Goal: Task Accomplishment & Management: Use online tool/utility

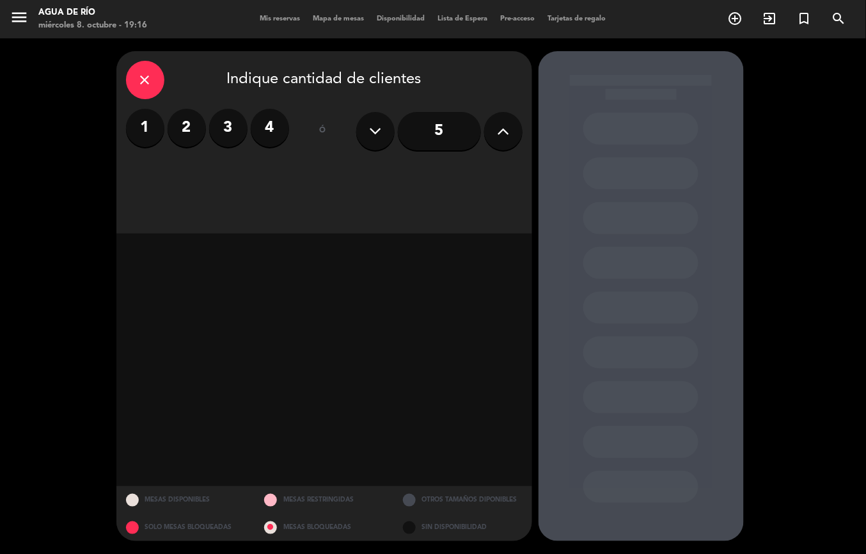
click at [334, 19] on span "Mapa de mesas" at bounding box center [339, 18] width 64 height 7
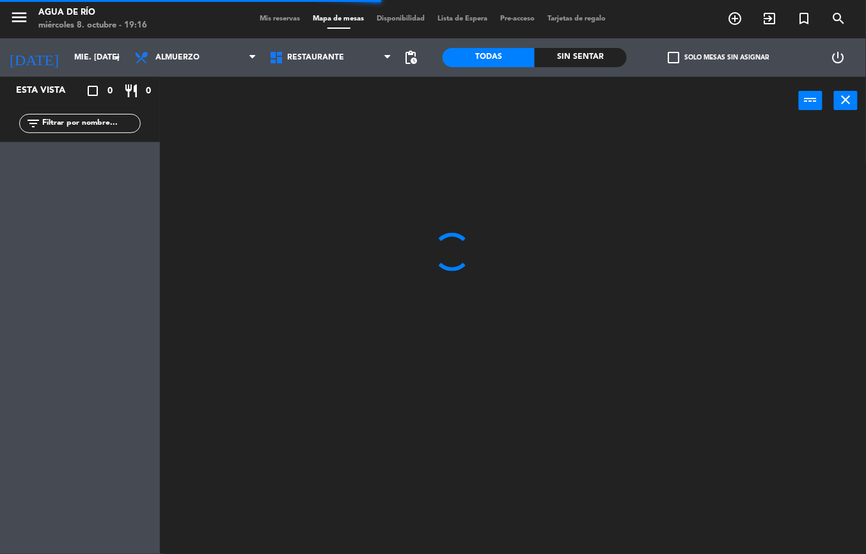
click at [571, 52] on div "Sin sentar" at bounding box center [581, 57] width 92 height 19
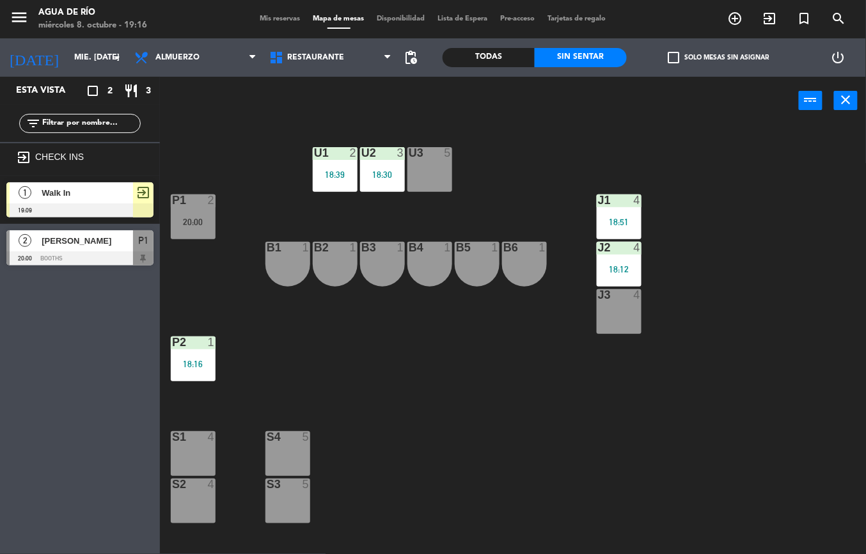
click at [326, 164] on div "U1 2 18:39" at bounding box center [335, 169] width 45 height 45
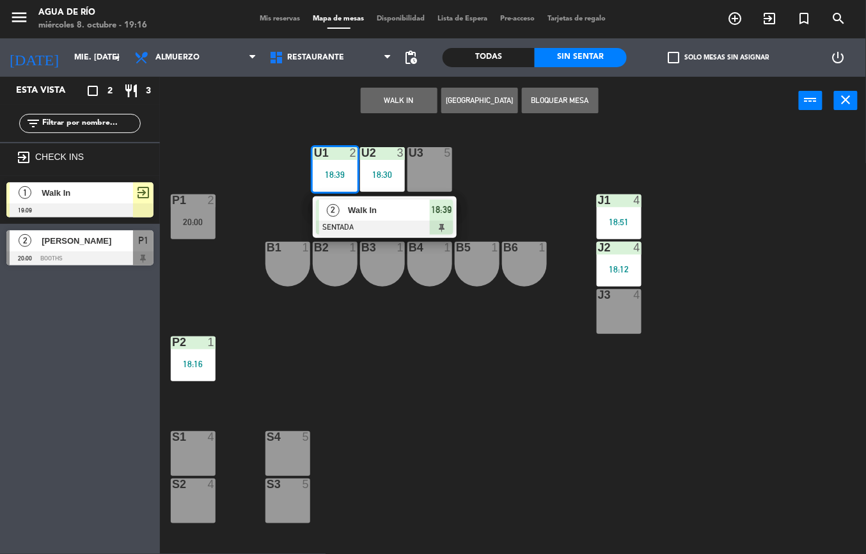
click at [386, 207] on span "Walk In" at bounding box center [389, 209] width 82 height 13
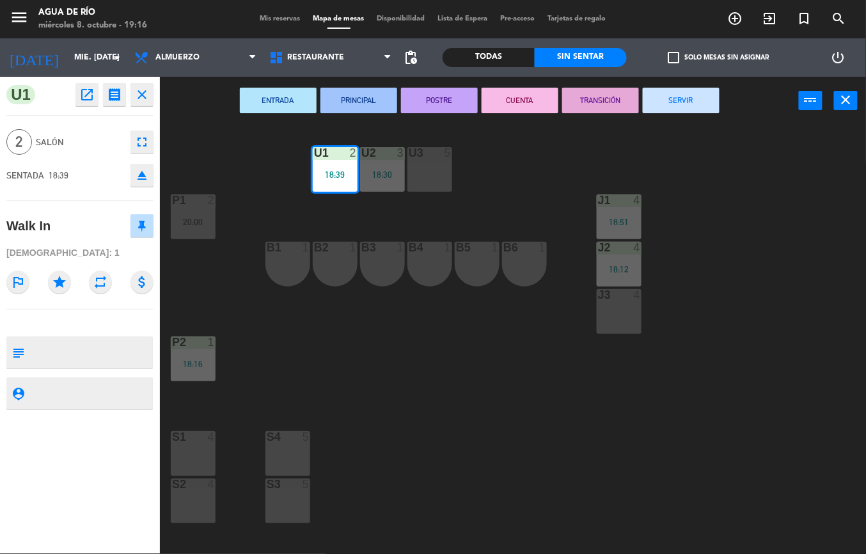
click at [685, 106] on button "SERVIR" at bounding box center [681, 101] width 77 height 26
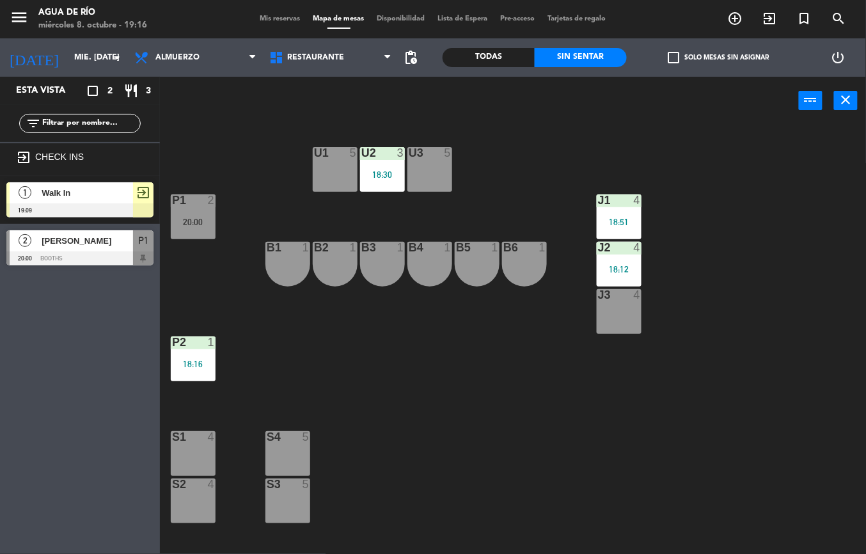
click at [106, 188] on span "Walk In" at bounding box center [87, 192] width 91 height 13
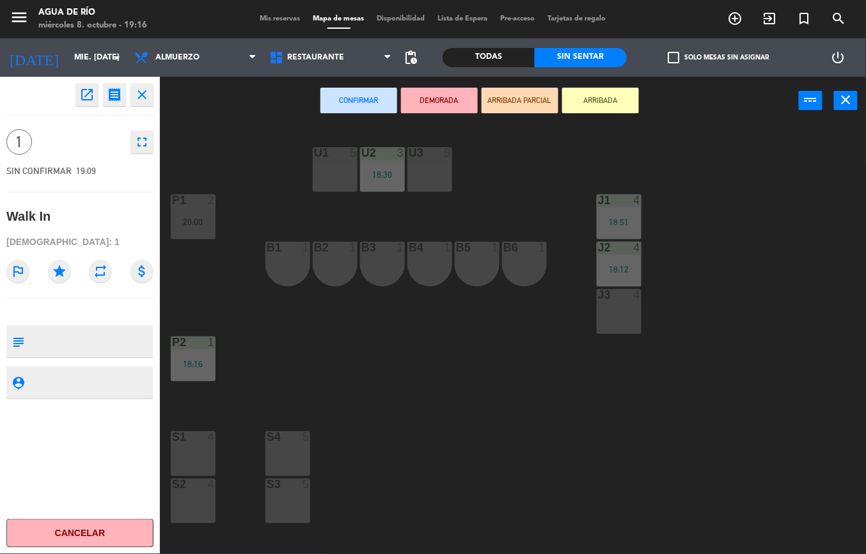
click at [88, 525] on button "Cancelar" at bounding box center [79, 533] width 147 height 29
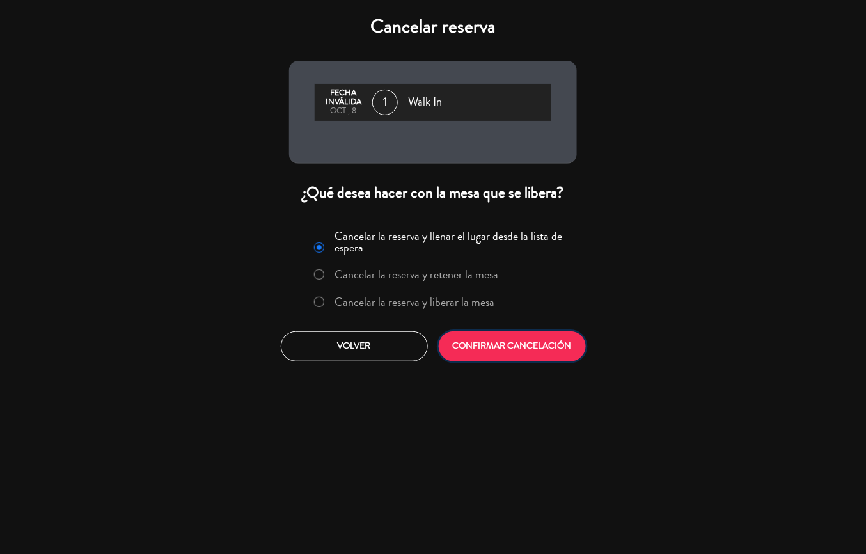
click at [514, 347] on button "CONFIRMAR CANCELACIÓN" at bounding box center [512, 346] width 147 height 30
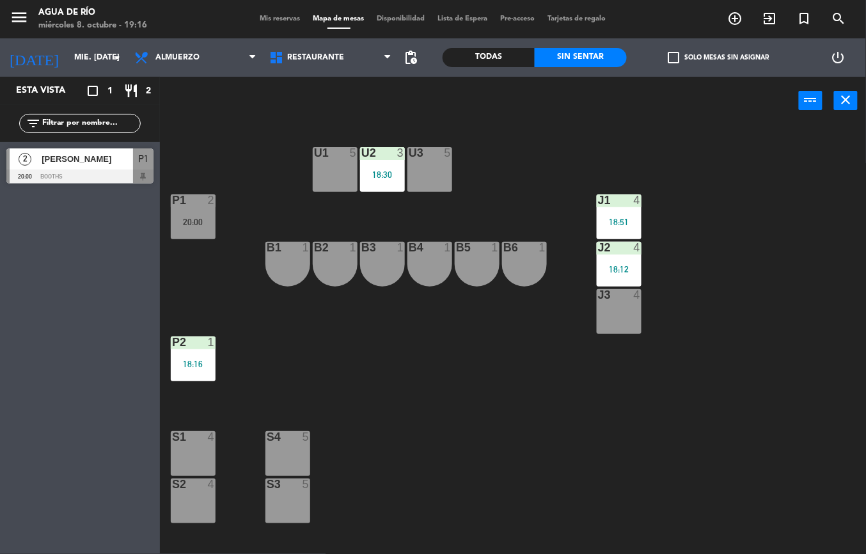
click at [190, 236] on div "P1 2 20:00" at bounding box center [193, 216] width 45 height 45
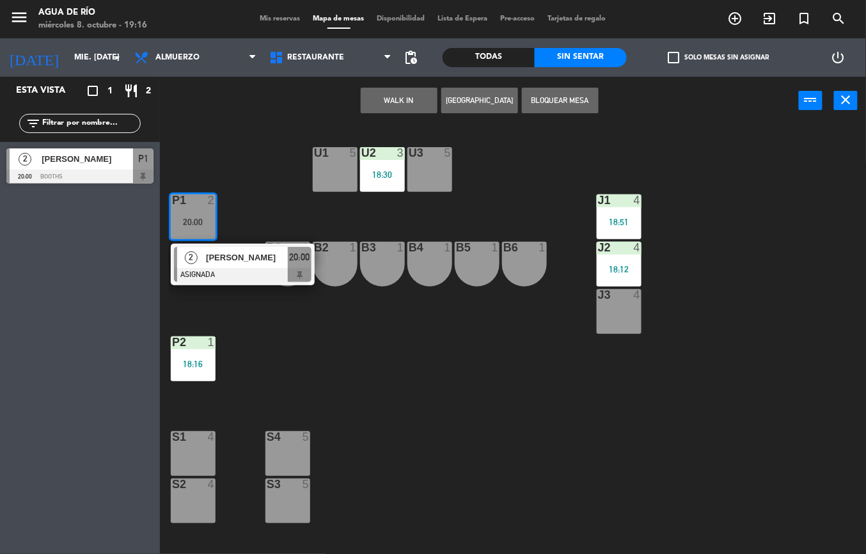
click at [420, 174] on div "U3 5" at bounding box center [430, 169] width 45 height 45
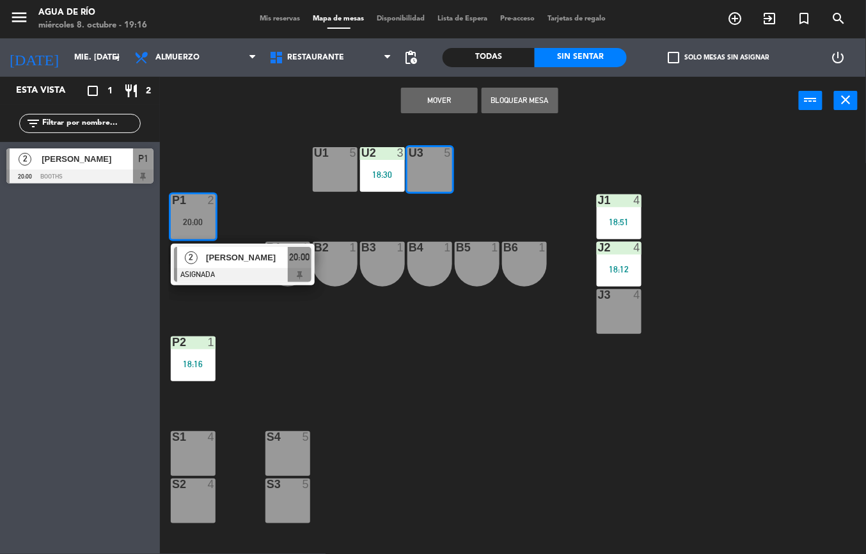
click at [441, 99] on button "Mover" at bounding box center [439, 101] width 77 height 26
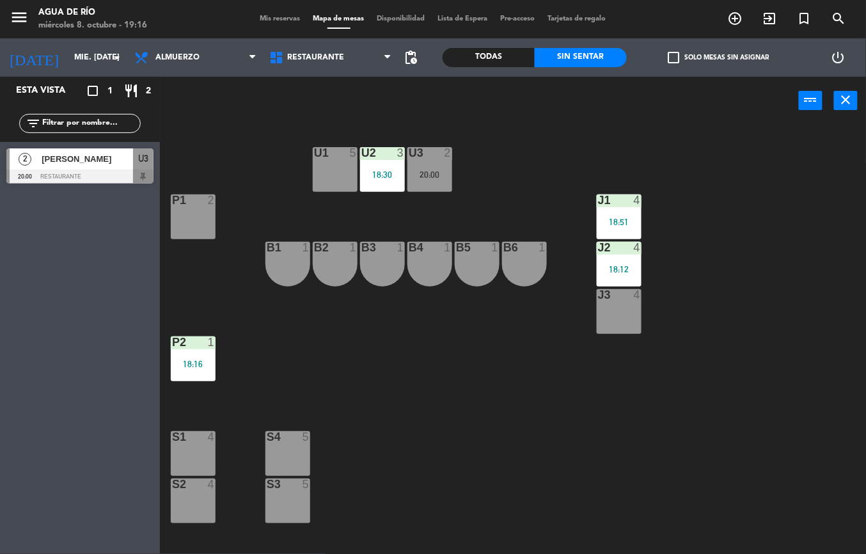
click at [200, 196] on div at bounding box center [192, 200] width 21 height 12
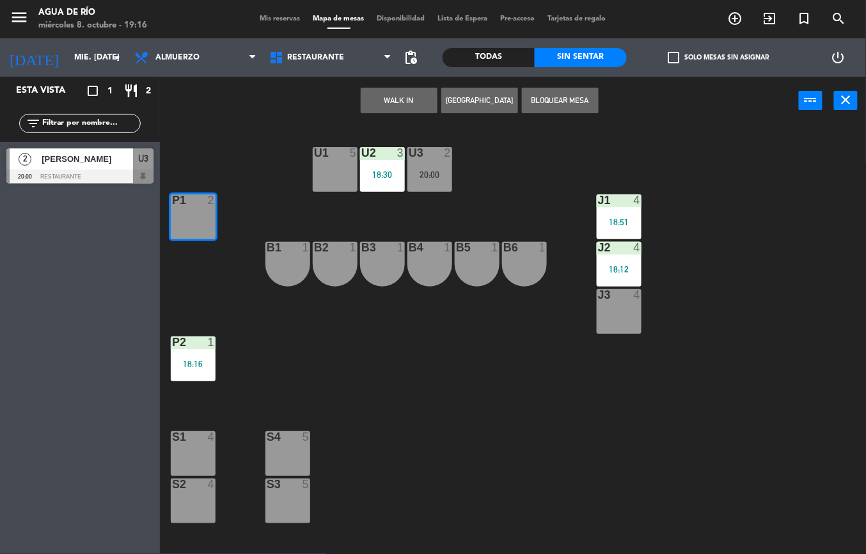
click at [388, 88] on button "WALK IN" at bounding box center [399, 101] width 77 height 26
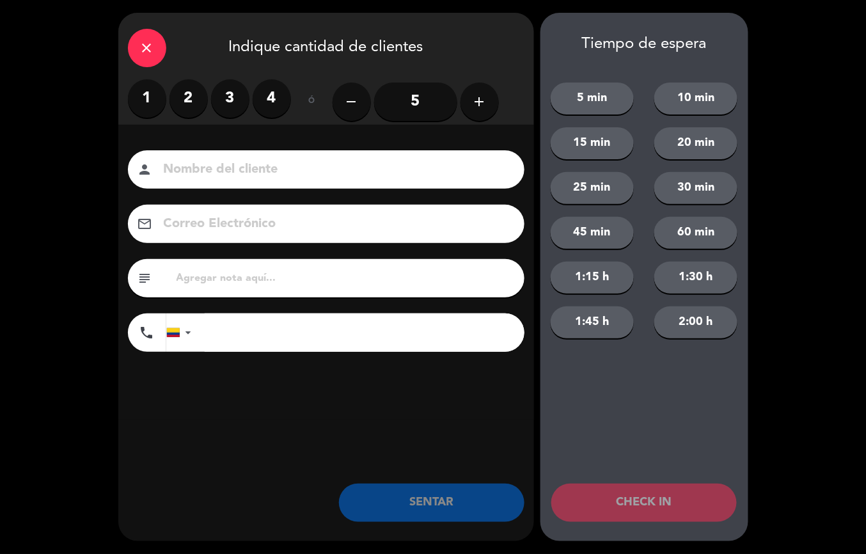
click at [147, 95] on label "1" at bounding box center [147, 98] width 38 height 38
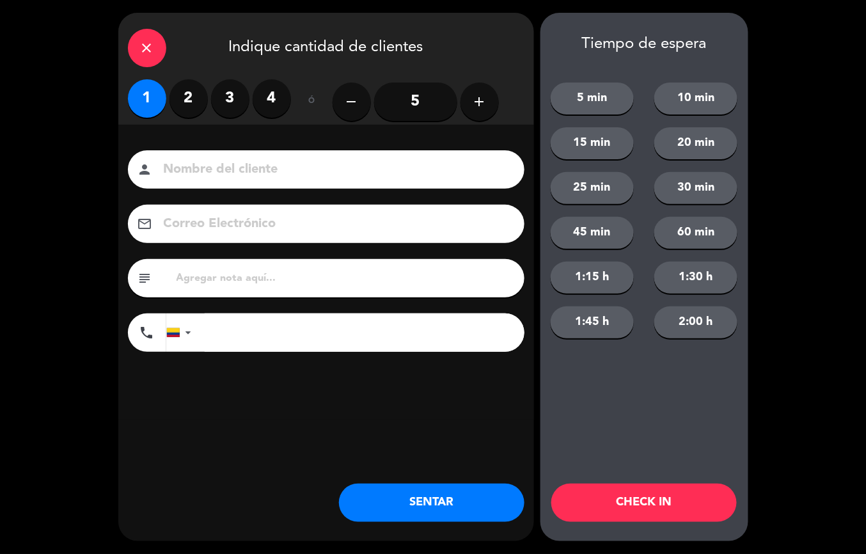
click at [427, 511] on button "SENTAR" at bounding box center [432, 503] width 186 height 38
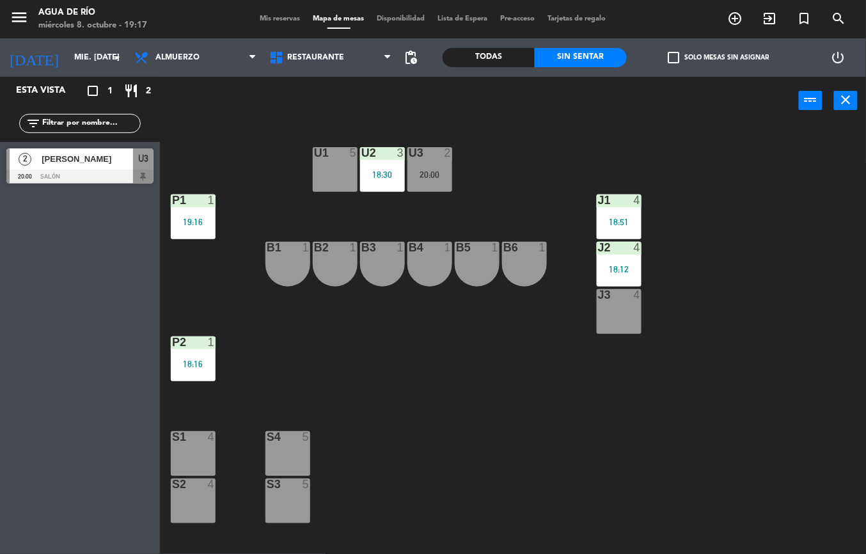
click at [418, 163] on div "U3 2 20:00" at bounding box center [430, 169] width 45 height 45
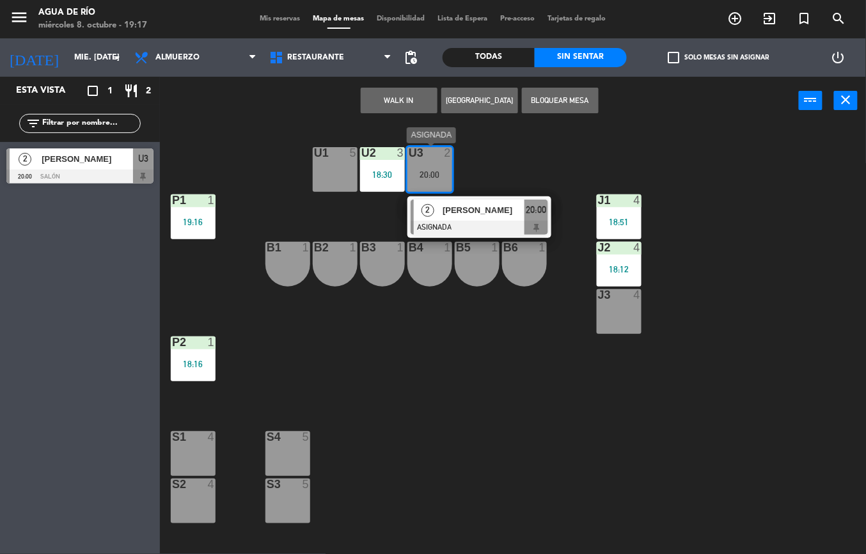
click at [328, 169] on div "U1 5" at bounding box center [335, 169] width 45 height 45
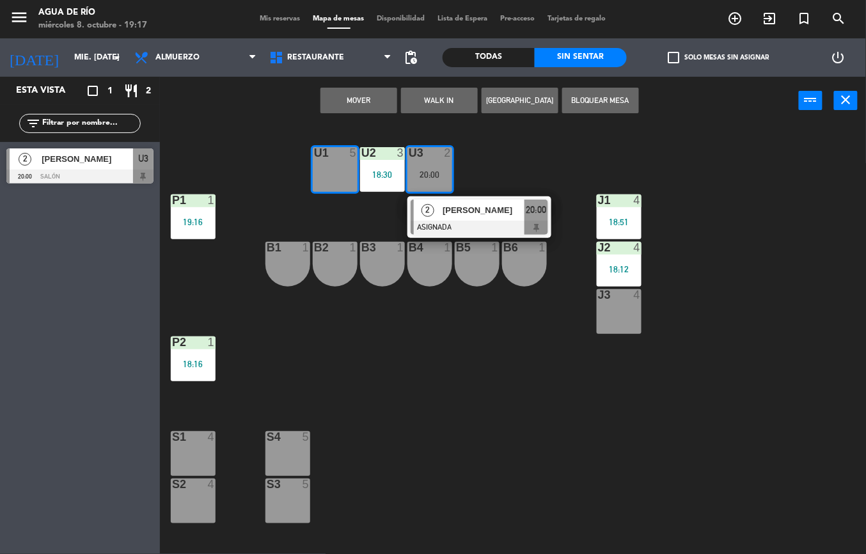
click at [404, 106] on button "WALK IN" at bounding box center [439, 101] width 77 height 26
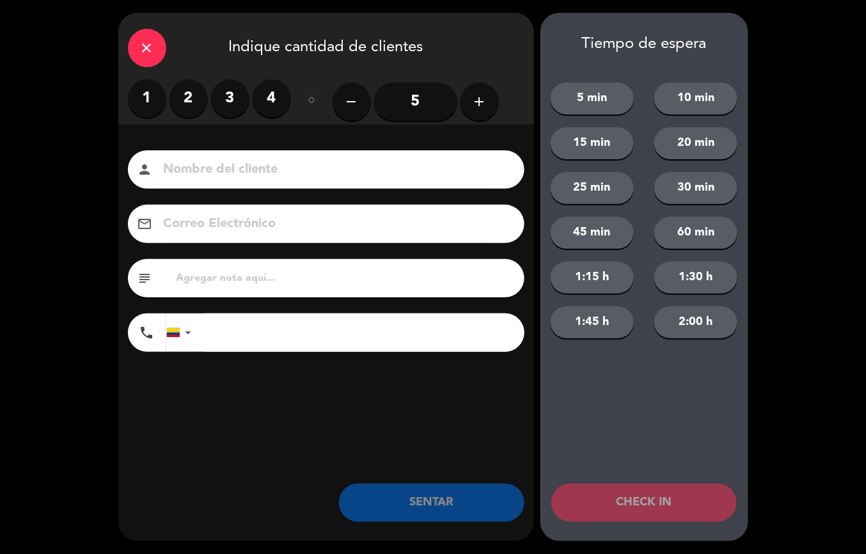
click at [144, 49] on icon "close" at bounding box center [146, 47] width 15 height 15
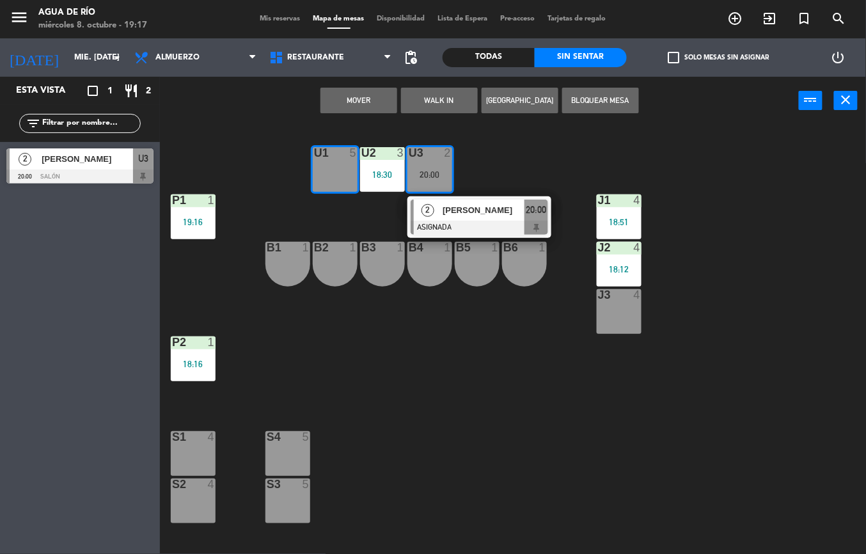
click at [351, 103] on button "Mover" at bounding box center [359, 101] width 77 height 26
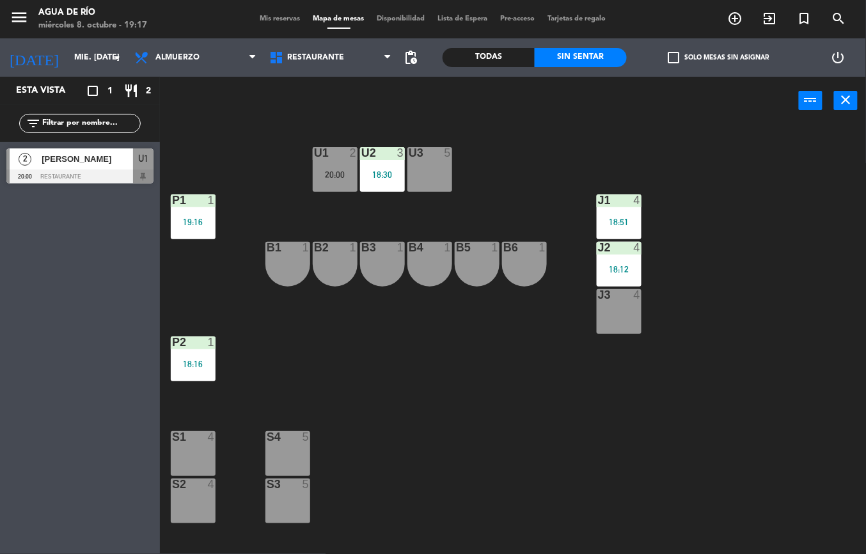
click at [423, 171] on div "U3 5" at bounding box center [430, 169] width 45 height 45
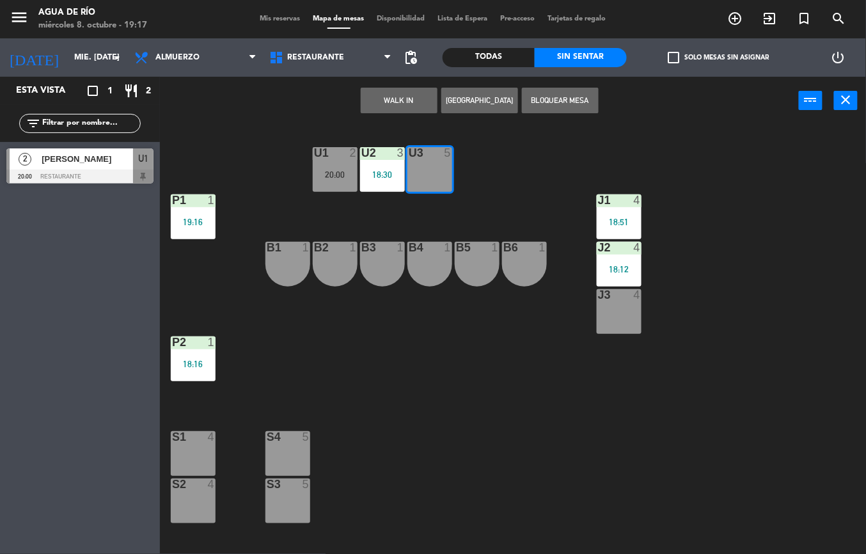
click at [400, 95] on button "WALK IN" at bounding box center [399, 101] width 77 height 26
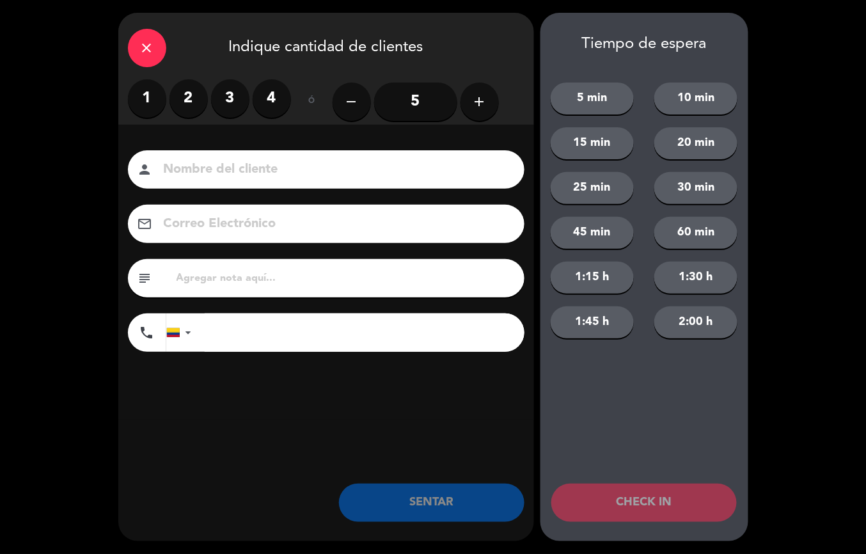
click at [229, 88] on label "3" at bounding box center [230, 98] width 38 height 38
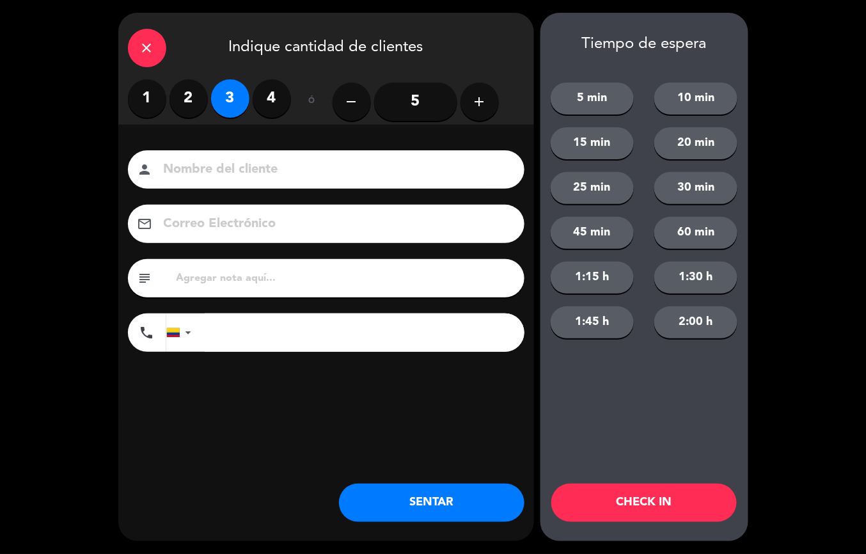
click at [446, 509] on button "SENTAR" at bounding box center [432, 503] width 186 height 38
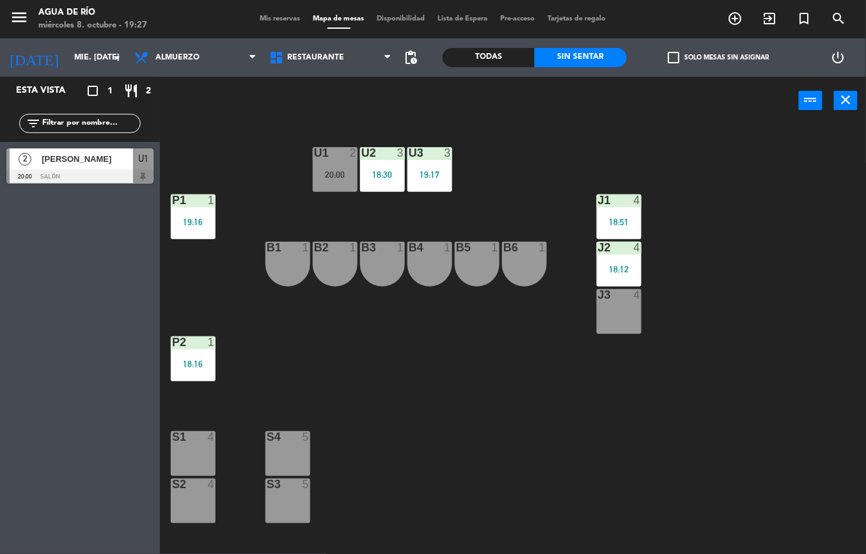
click at [439, 418] on div "U1 2 20:00 U2 3 18:30 U3 3 19:17 J1 4 18:51 P1 1 19:16 J2 4 18:12 B1 1 B2 1 B3 …" at bounding box center [517, 339] width 697 height 429
click at [269, 15] on span "Mis reservas" at bounding box center [280, 18] width 53 height 7
click at [330, 13] on div "Mis reservas Mapa de mesas Disponibilidad Lista de Espera Pre-acceso Tarjetas d…" at bounding box center [433, 19] width 359 height 12
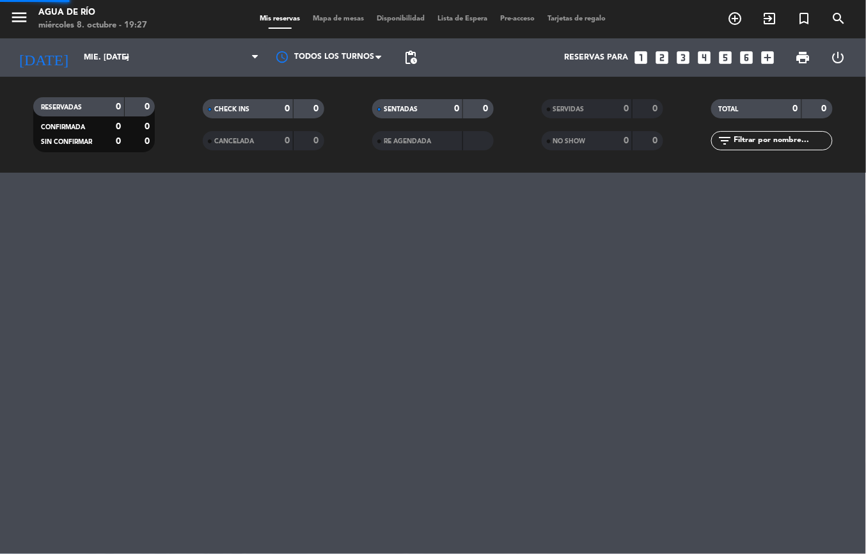
click at [273, 18] on span "Mis reservas" at bounding box center [280, 18] width 53 height 7
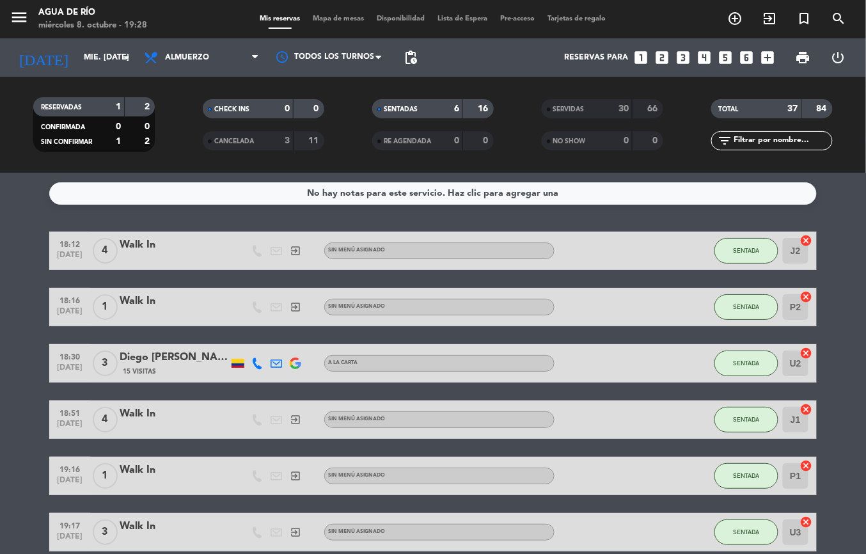
click at [326, 18] on span "Mapa de mesas" at bounding box center [339, 18] width 64 height 7
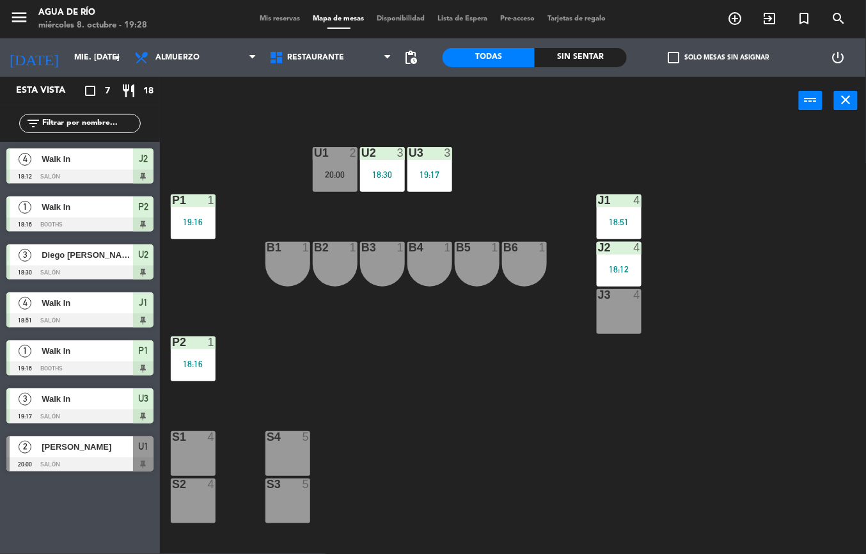
click at [621, 315] on div "J3 4" at bounding box center [619, 311] width 45 height 45
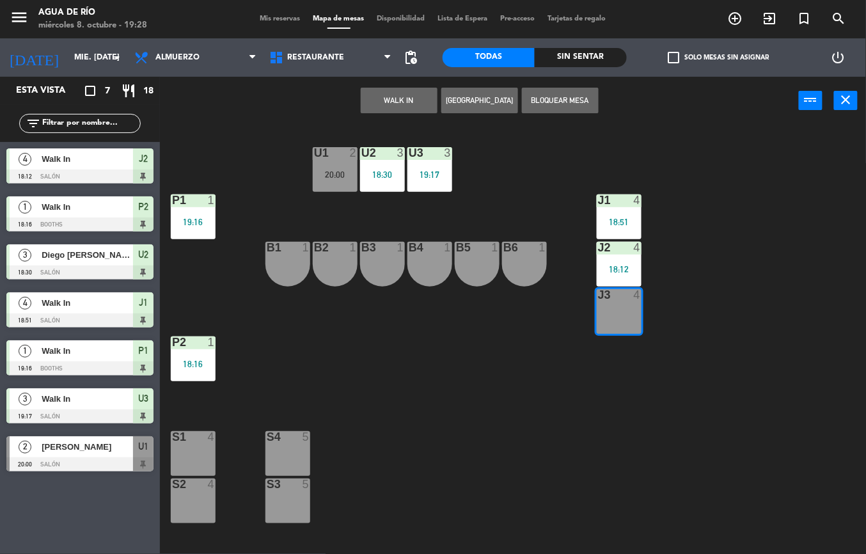
click at [372, 103] on button "WALK IN" at bounding box center [399, 101] width 77 height 26
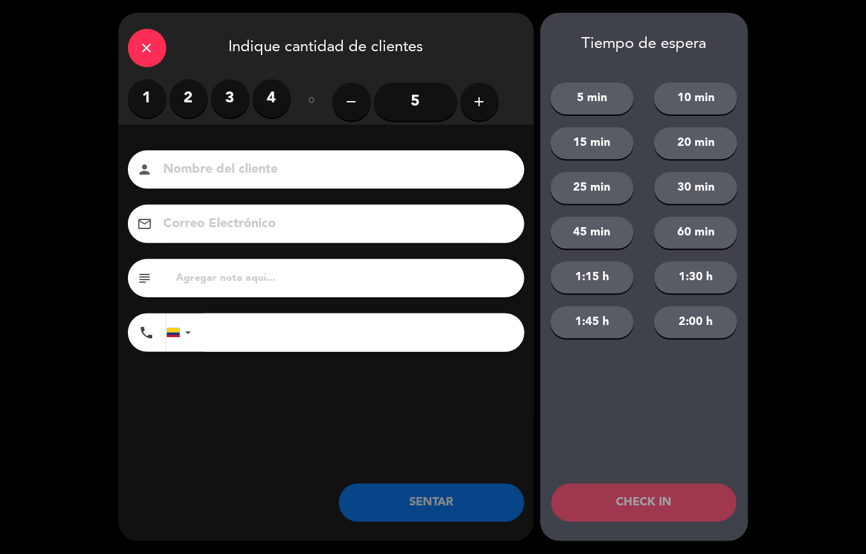
click at [180, 91] on label "2" at bounding box center [189, 98] width 38 height 38
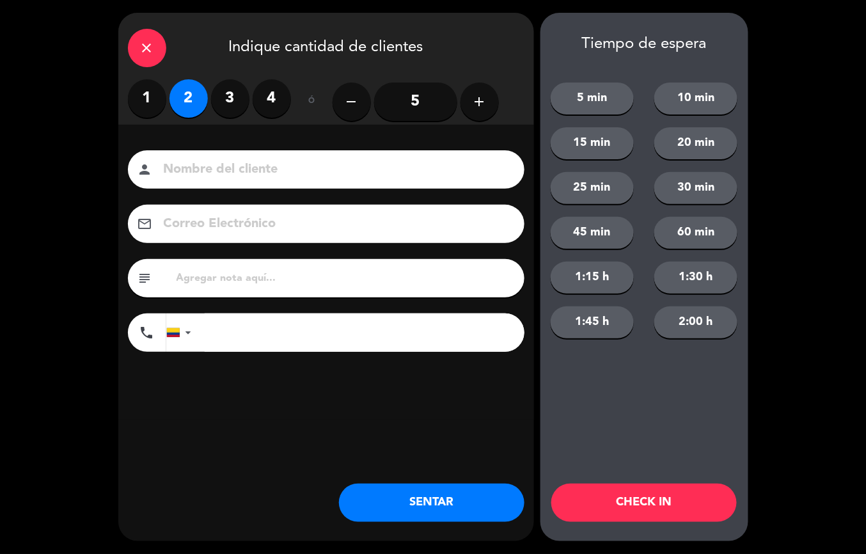
click at [397, 512] on button "SENTAR" at bounding box center [432, 503] width 186 height 38
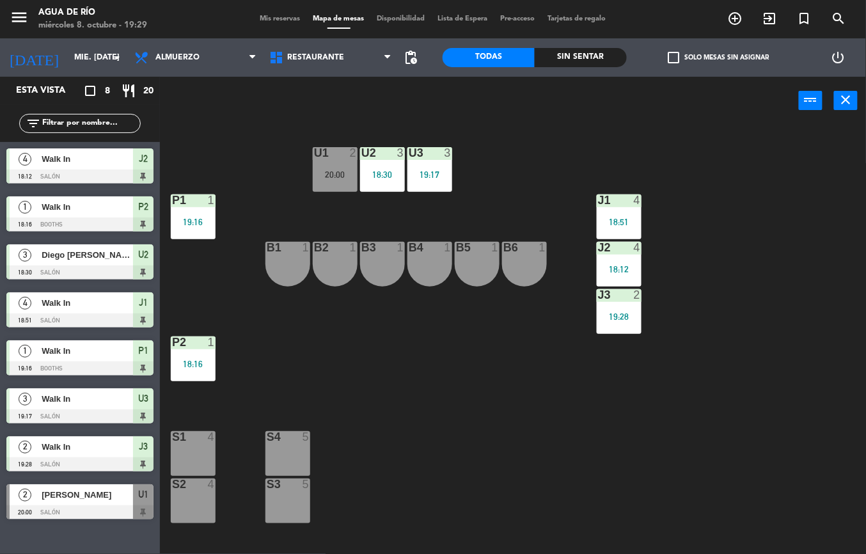
click at [619, 315] on div "19:28" at bounding box center [619, 316] width 45 height 9
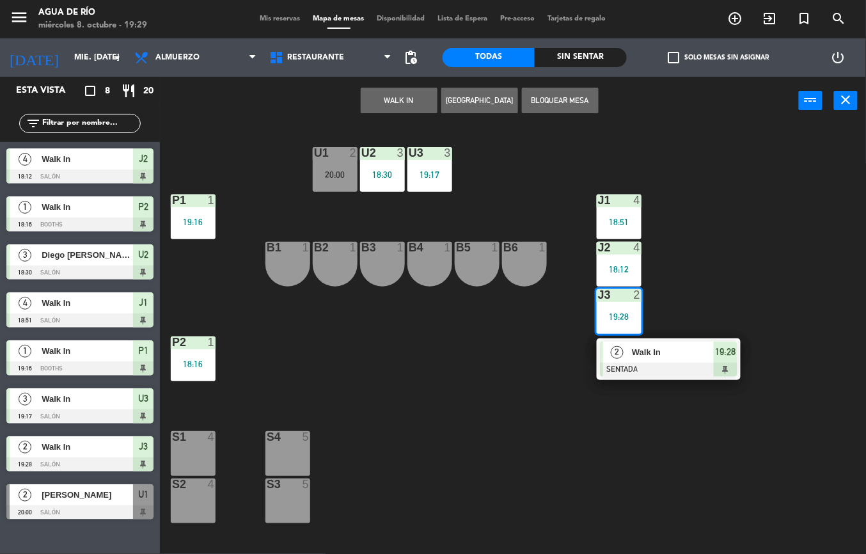
click at [415, 412] on div "U1 2 20:00 U2 3 18:30 U3 3 19:17 J1 4 18:51 P1 1 19:16 J2 4 18:12 B1 1 B2 1 B3 …" at bounding box center [517, 339] width 697 height 429
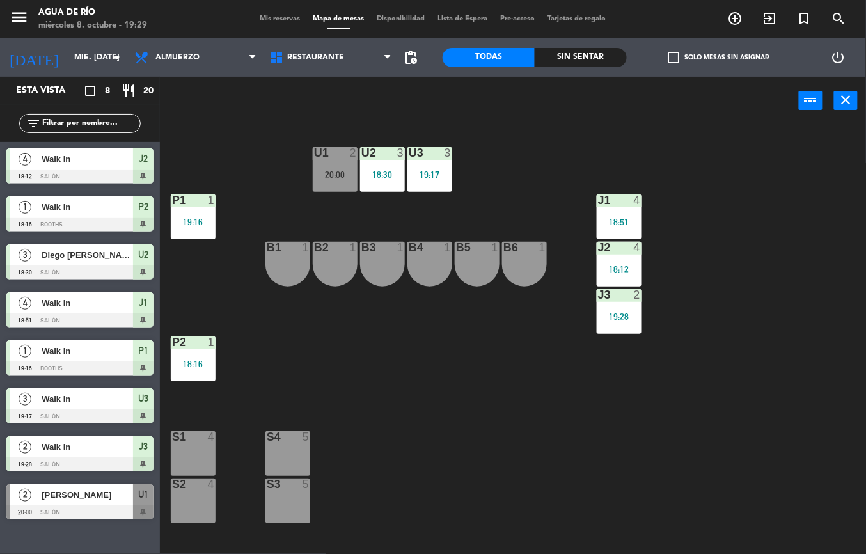
click at [587, 57] on div "Sin sentar" at bounding box center [581, 57] width 92 height 19
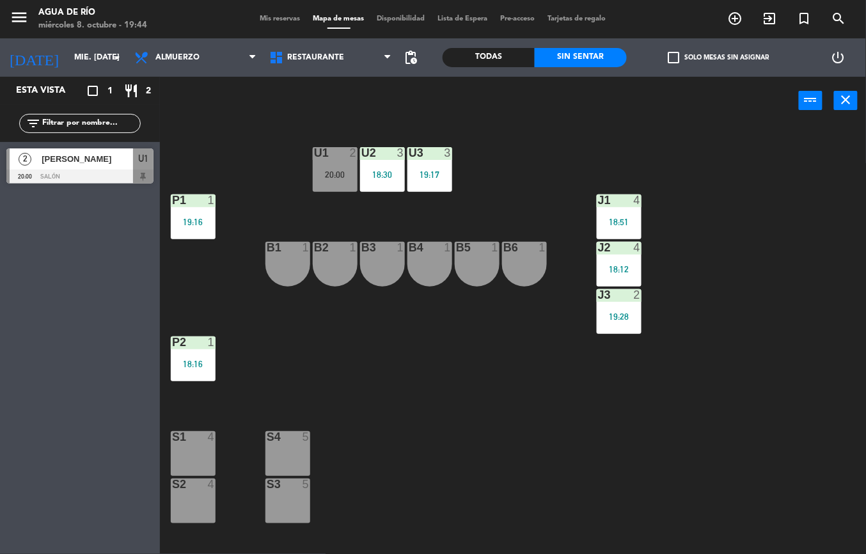
click at [334, 168] on div "U1 2 20:00" at bounding box center [335, 169] width 45 height 45
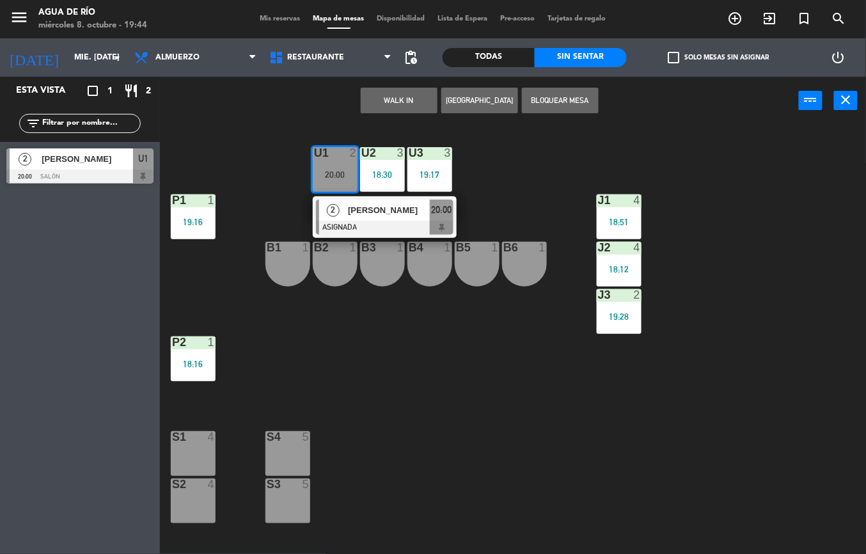
click at [173, 438] on div "S1" at bounding box center [172, 437] width 1 height 12
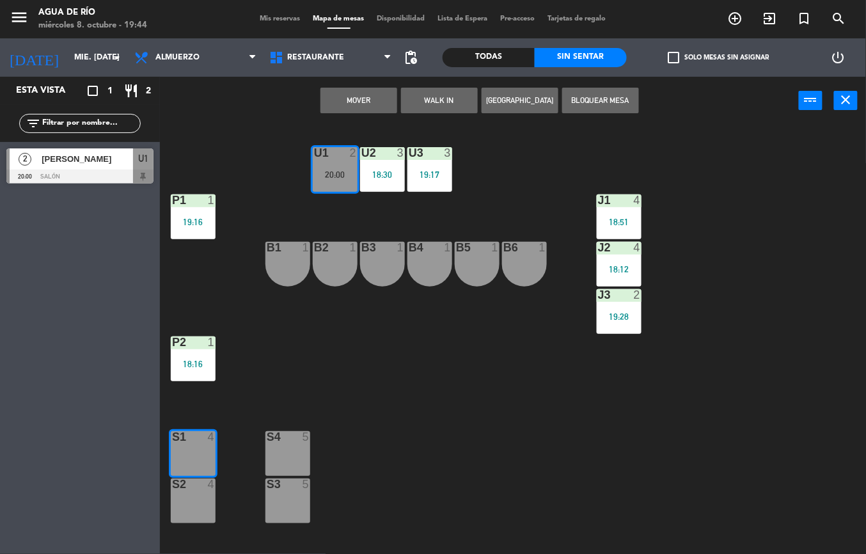
click at [347, 113] on button "Mover" at bounding box center [359, 101] width 77 height 26
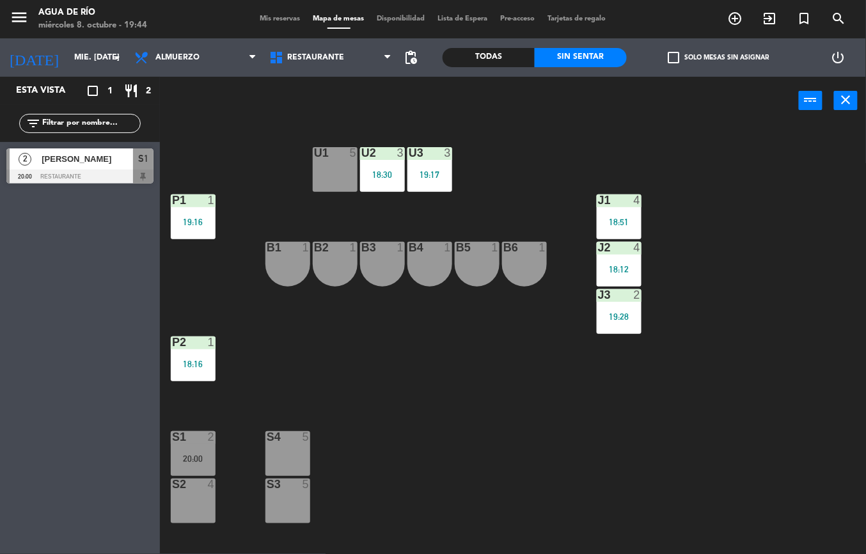
click at [315, 152] on div "U1" at bounding box center [314, 153] width 1 height 12
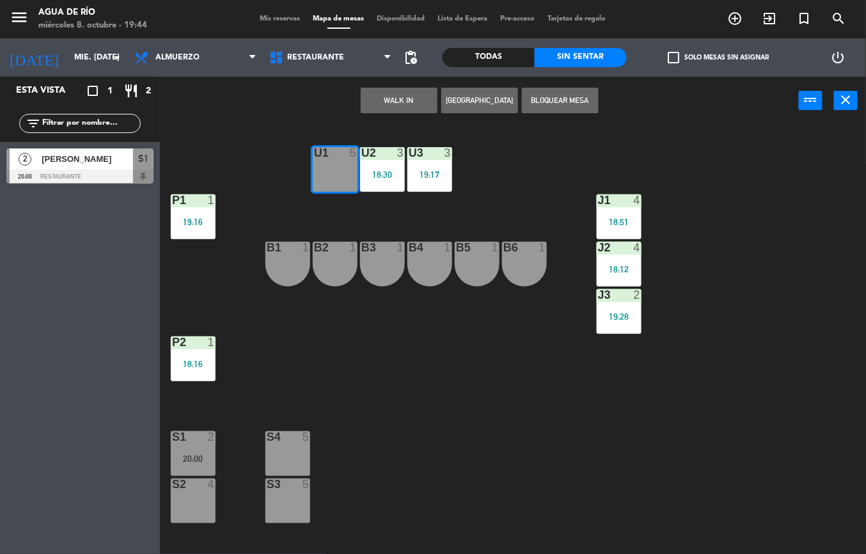
click at [369, 101] on button "WALK IN" at bounding box center [399, 101] width 77 height 26
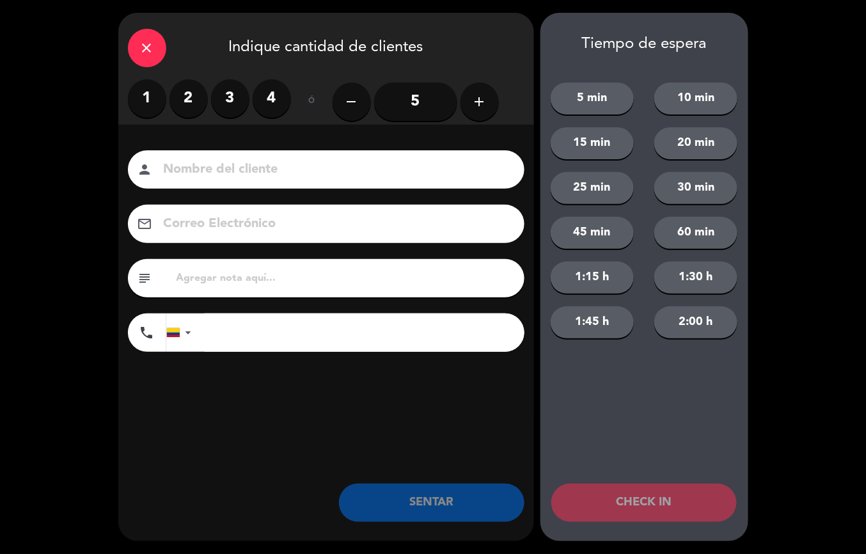
click at [134, 100] on label "1" at bounding box center [147, 98] width 38 height 38
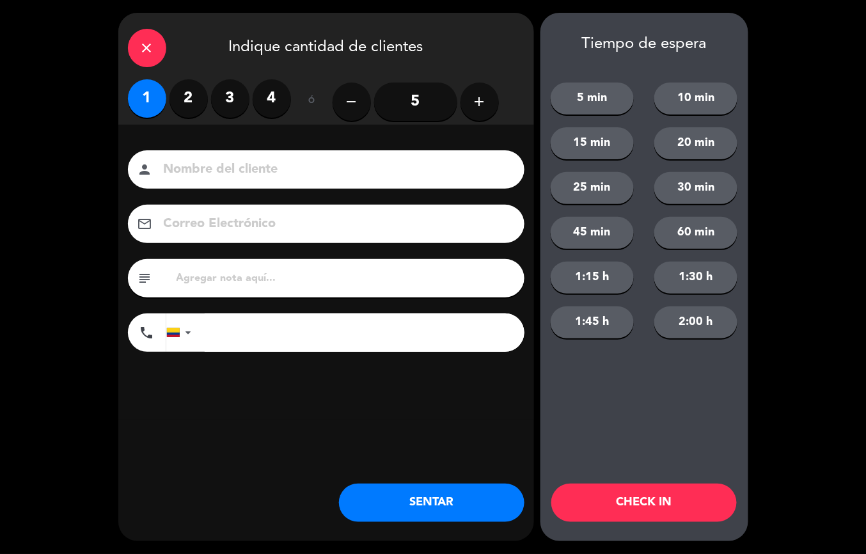
click at [402, 505] on button "SENTAR" at bounding box center [432, 503] width 186 height 38
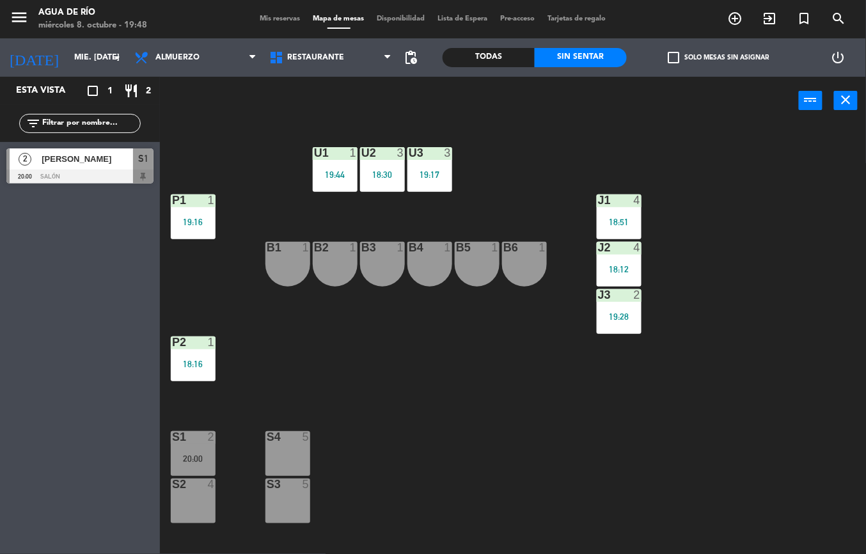
click at [454, 409] on div "U1 1 19:44 U2 3 18:30 U3 3 19:17 J1 4 18:51 P1 1 19:16 J2 4 18:12 B1 1 B2 1 B3 …" at bounding box center [517, 339] width 697 height 429
click at [203, 443] on div at bounding box center [192, 437] width 21 height 12
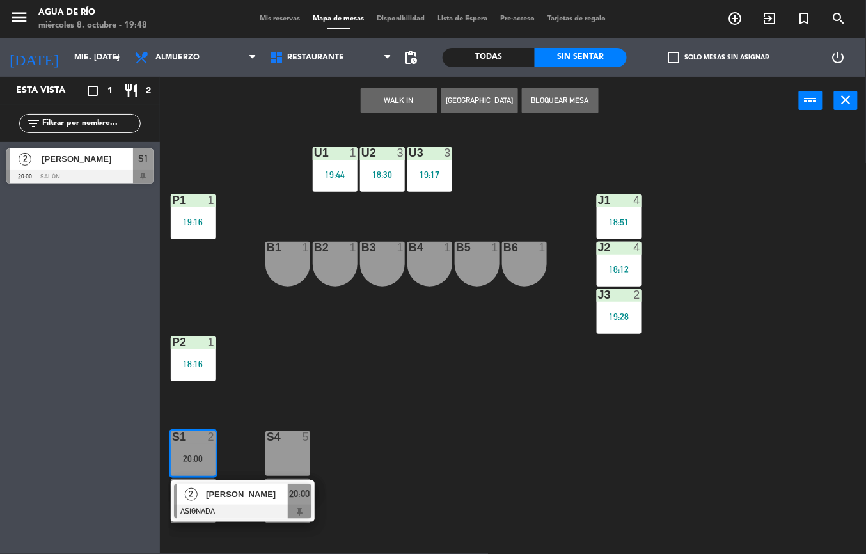
click at [551, 446] on div "U1 1 19:44 U2 3 18:30 U3 3 19:17 J1 4 18:51 P1 1 19:16 J2 4 18:12 B1 1 B2 1 B3 …" at bounding box center [517, 339] width 697 height 429
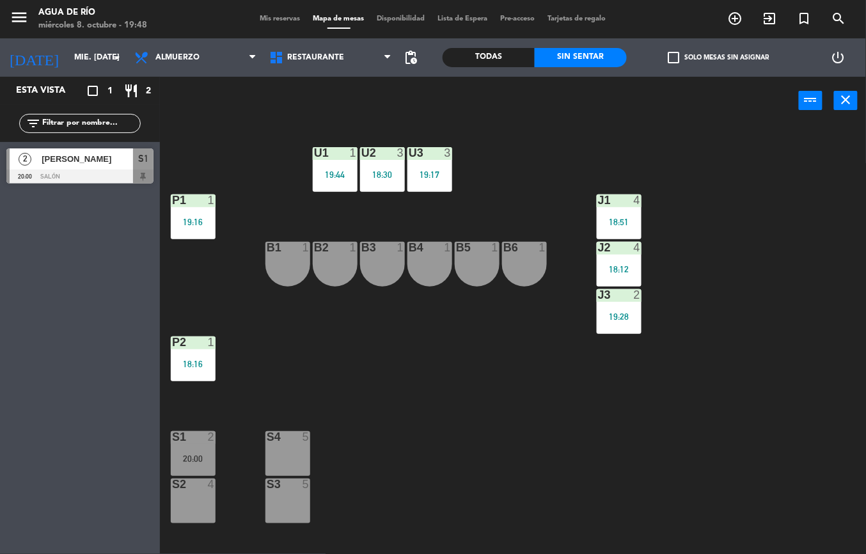
click at [196, 480] on div at bounding box center [192, 485] width 21 height 12
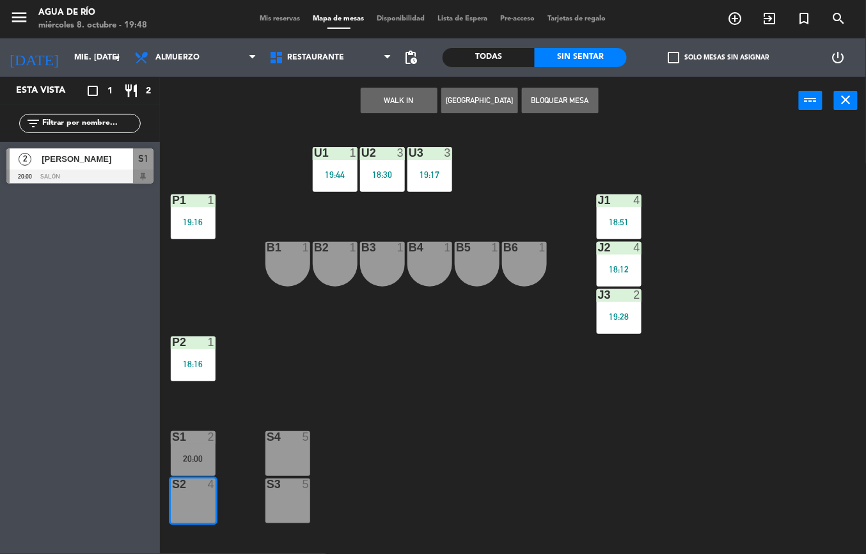
click at [446, 504] on div "U1 1 19:44 U2 3 18:30 U3 3 19:17 J1 4 18:51 P1 1 19:16 J2 4 18:12 B1 1 B2 1 B3 …" at bounding box center [517, 339] width 697 height 429
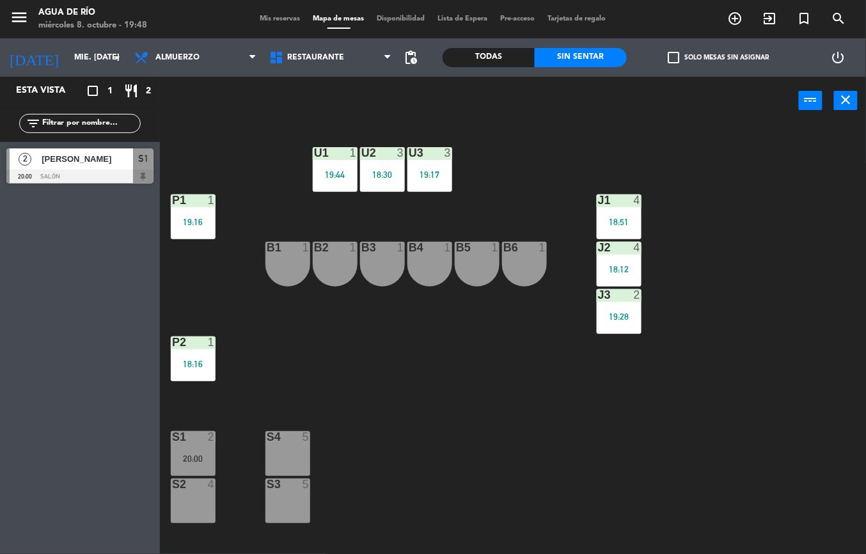
click at [201, 459] on div "20:00" at bounding box center [193, 458] width 45 height 9
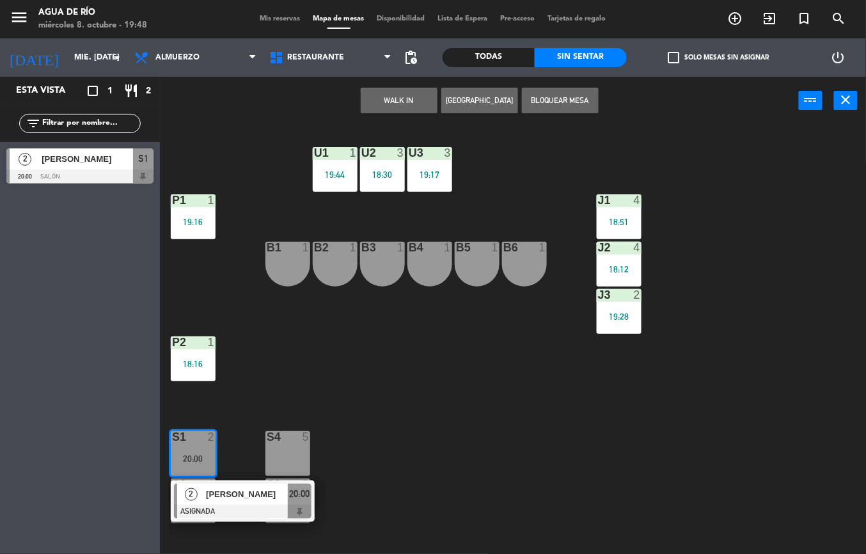
click at [207, 500] on span "[PERSON_NAME]" at bounding box center [247, 494] width 82 height 13
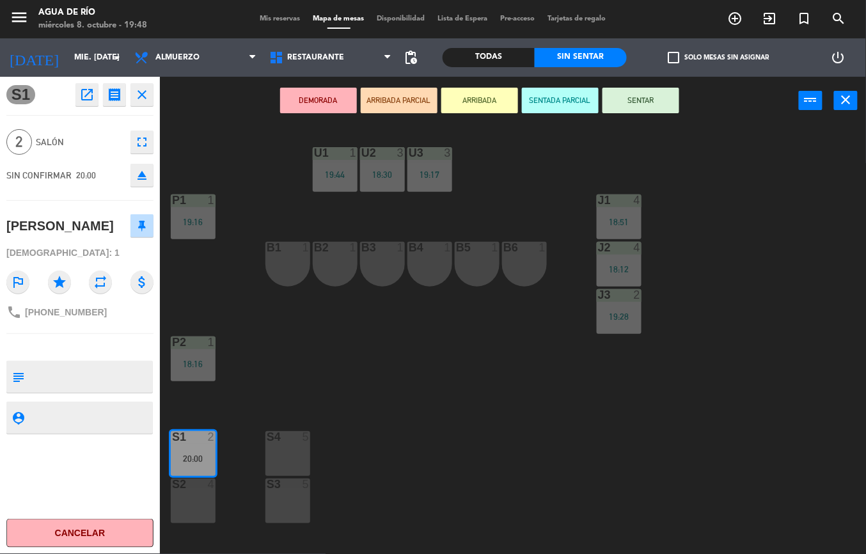
click at [514, 430] on div "U1 1 19:44 U2 3 18:30 U3 3 19:17 J1 4 18:51 P1 1 19:16 J2 4 18:12 B1 1 B2 1 B3 …" at bounding box center [517, 339] width 697 height 429
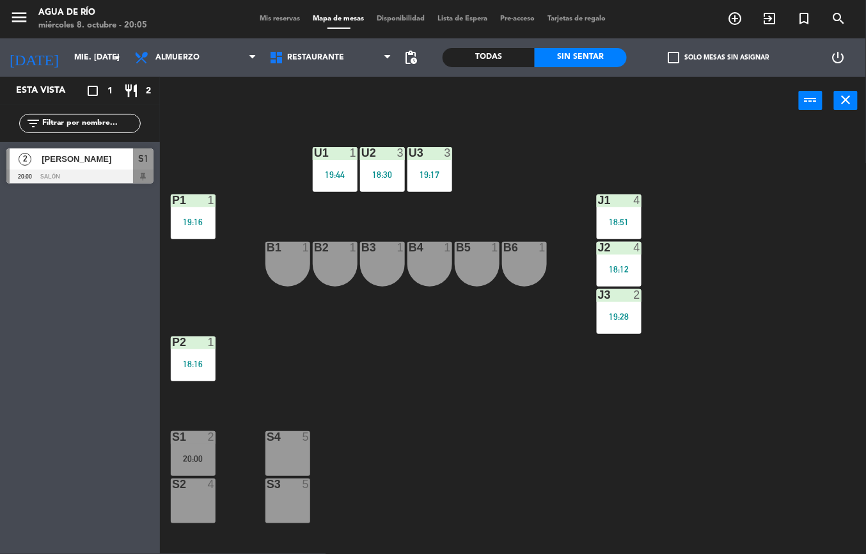
click at [205, 344] on div "1" at bounding box center [214, 343] width 21 height 12
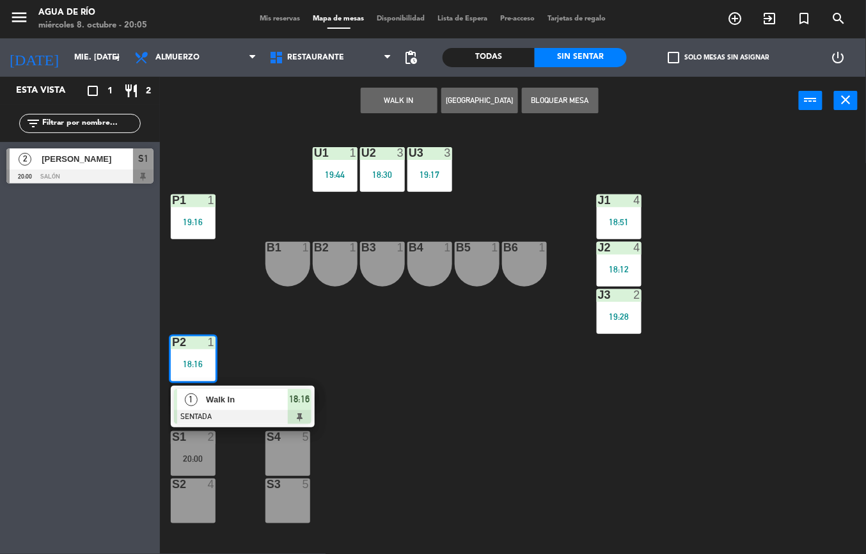
click at [249, 403] on span "Walk In" at bounding box center [247, 399] width 82 height 13
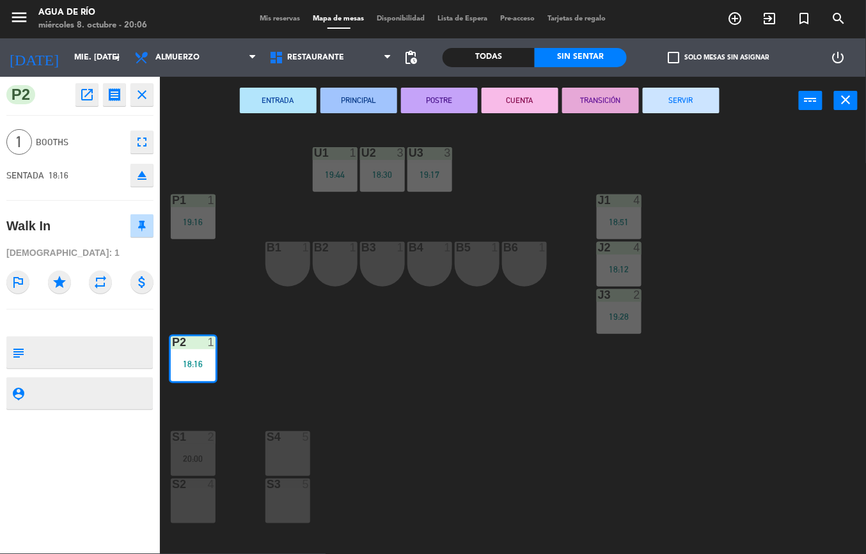
click at [667, 109] on button "SERVIR" at bounding box center [681, 101] width 77 height 26
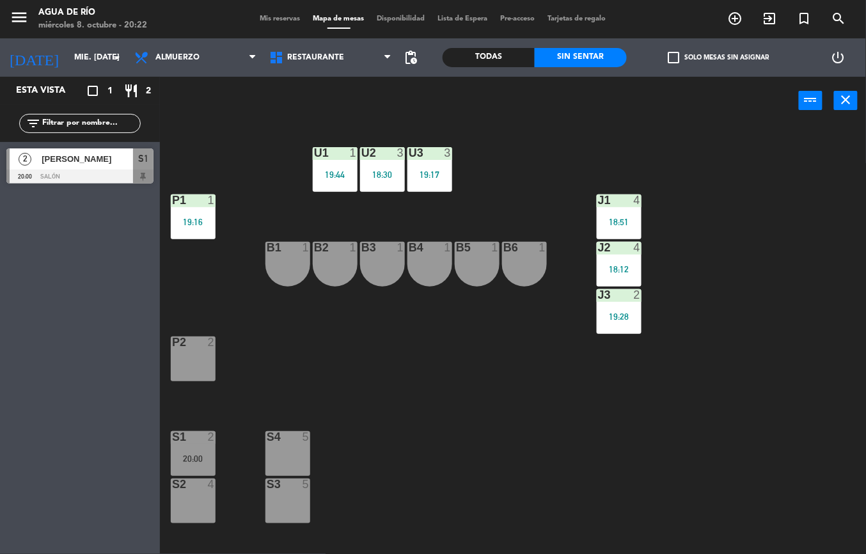
click at [426, 164] on div "U3 3 19:17" at bounding box center [430, 169] width 45 height 45
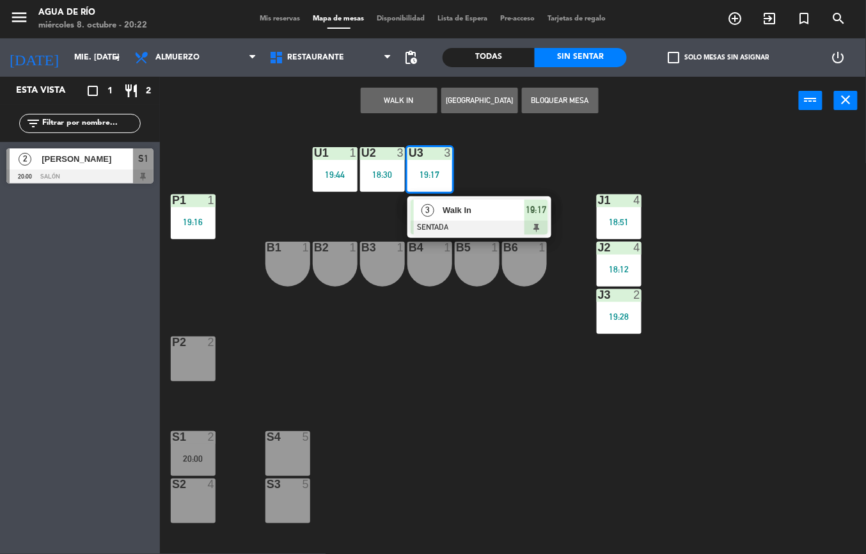
click at [448, 205] on span "Walk In" at bounding box center [484, 209] width 82 height 13
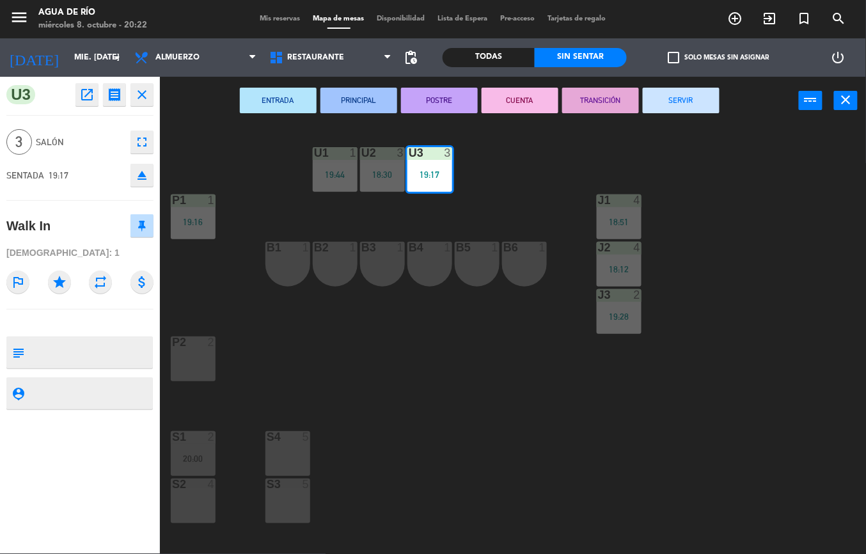
click at [690, 93] on button "SERVIR" at bounding box center [681, 101] width 77 height 26
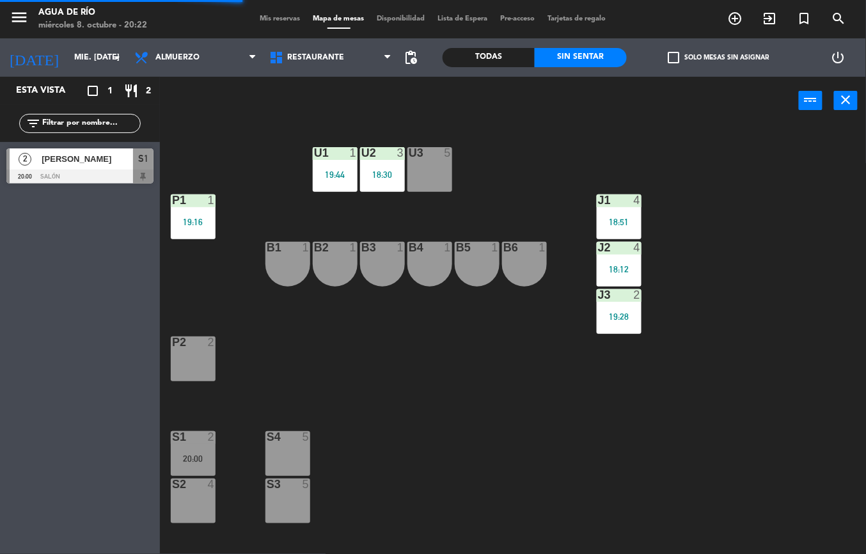
click at [617, 218] on div "18:51" at bounding box center [619, 222] width 45 height 9
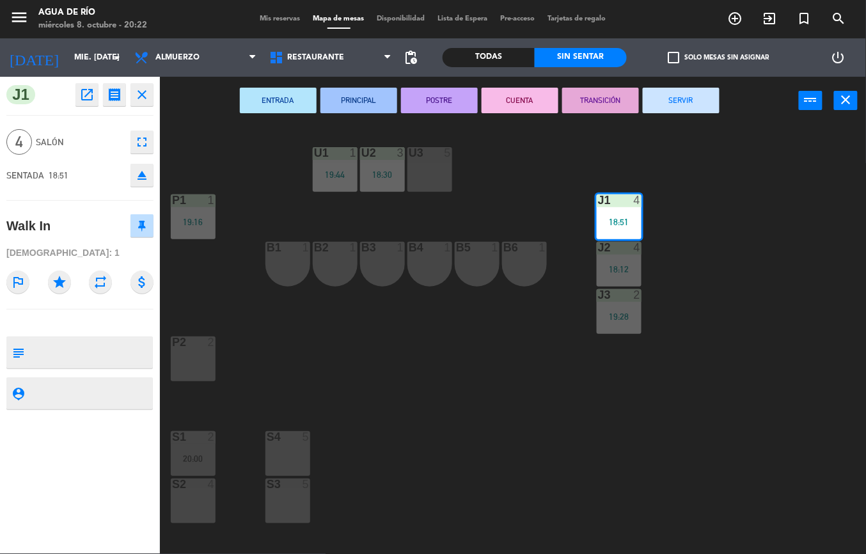
click at [685, 101] on button "SERVIR" at bounding box center [681, 101] width 77 height 26
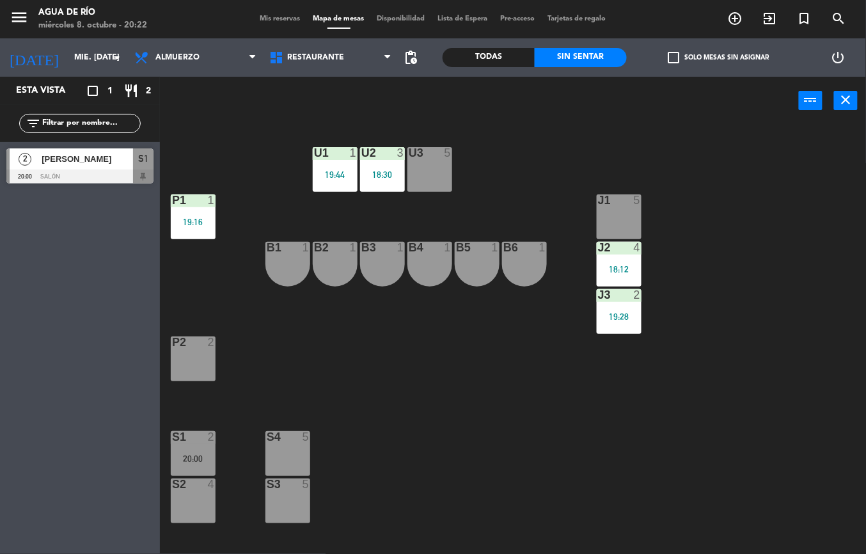
click at [83, 162] on span "[PERSON_NAME]" at bounding box center [87, 158] width 91 height 13
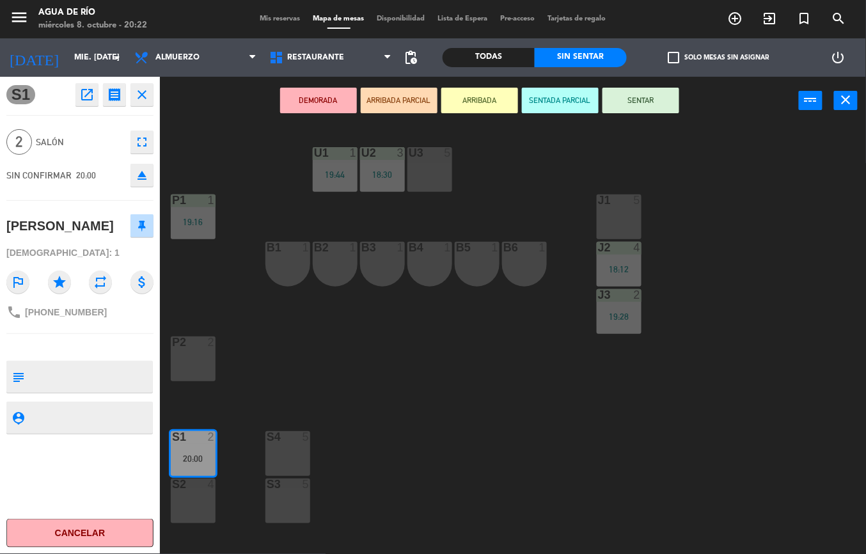
click at [62, 532] on button "Cancelar" at bounding box center [79, 533] width 147 height 29
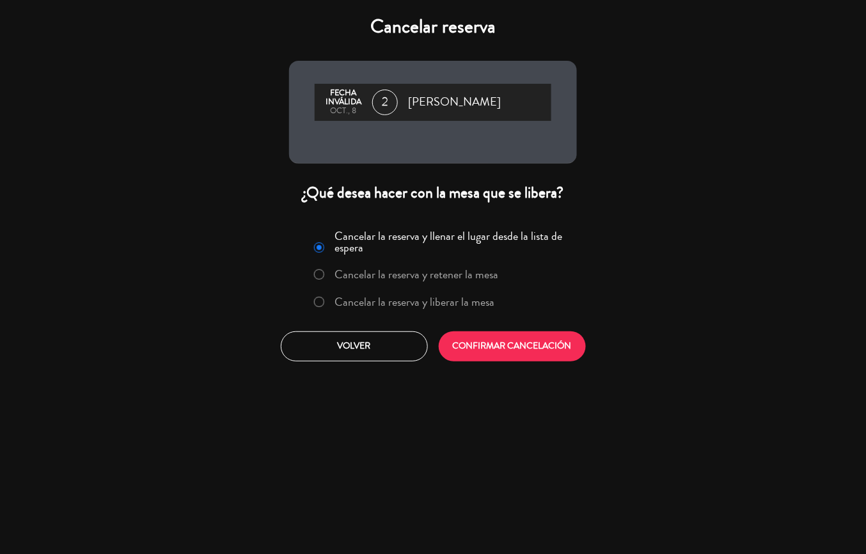
click at [502, 347] on button "CONFIRMAR CANCELACIÓN" at bounding box center [512, 346] width 147 height 30
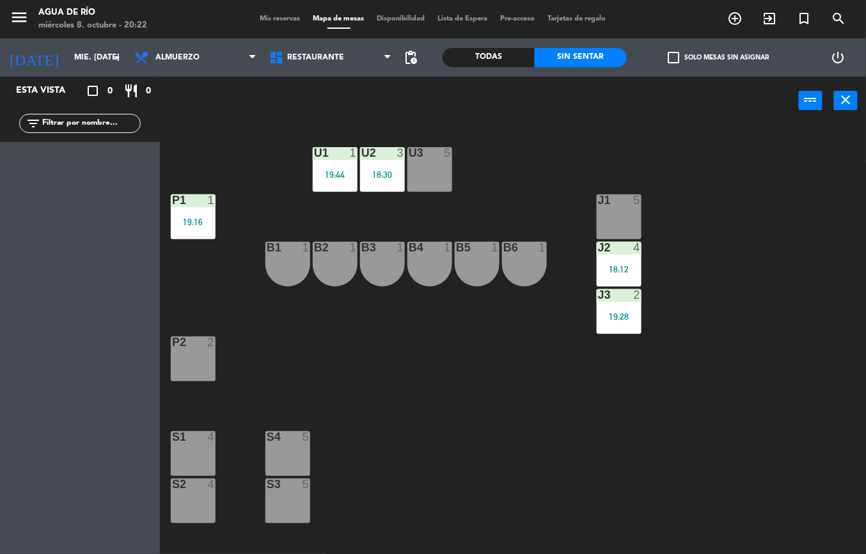
click at [197, 510] on div "S2 4" at bounding box center [193, 501] width 45 height 45
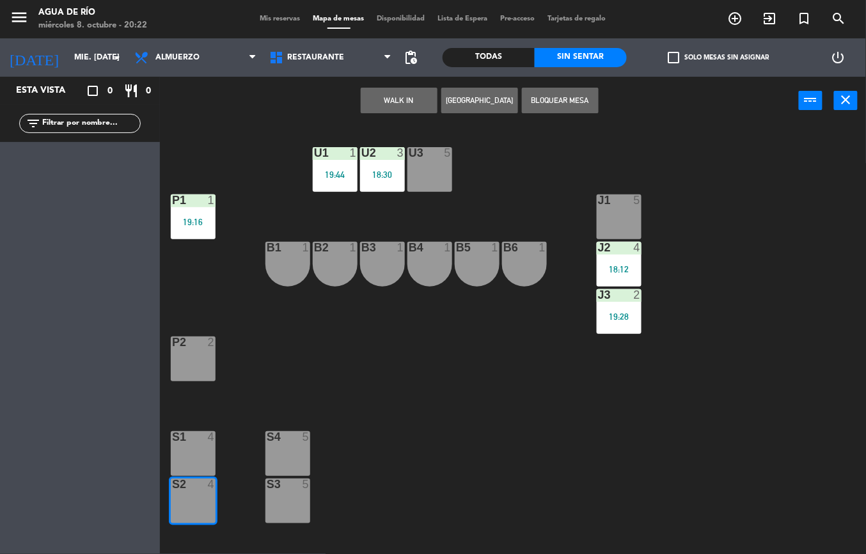
click at [392, 113] on button "WALK IN" at bounding box center [399, 101] width 77 height 26
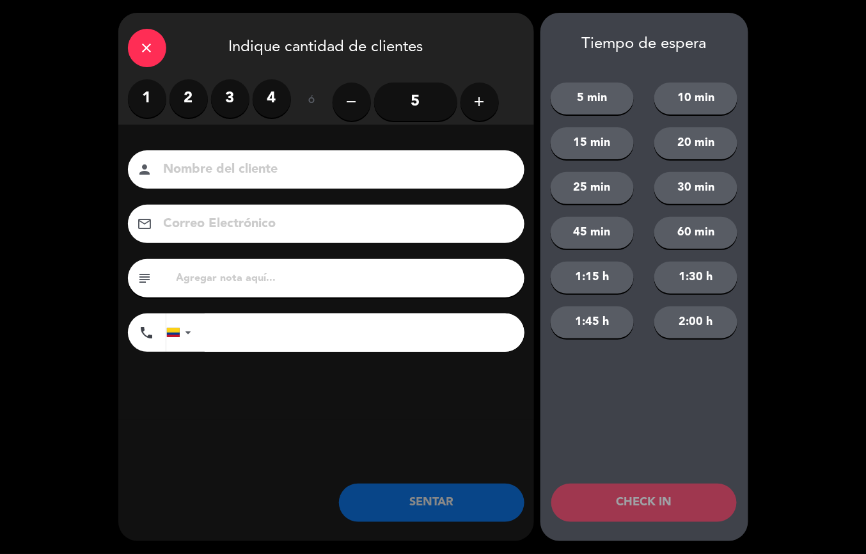
click at [282, 97] on label "4" at bounding box center [272, 98] width 38 height 38
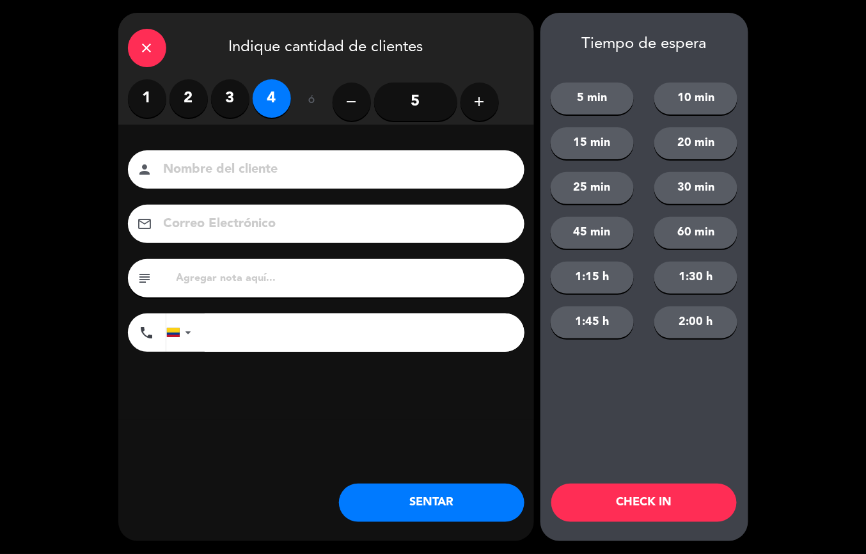
click at [473, 504] on button "SENTAR" at bounding box center [432, 503] width 186 height 38
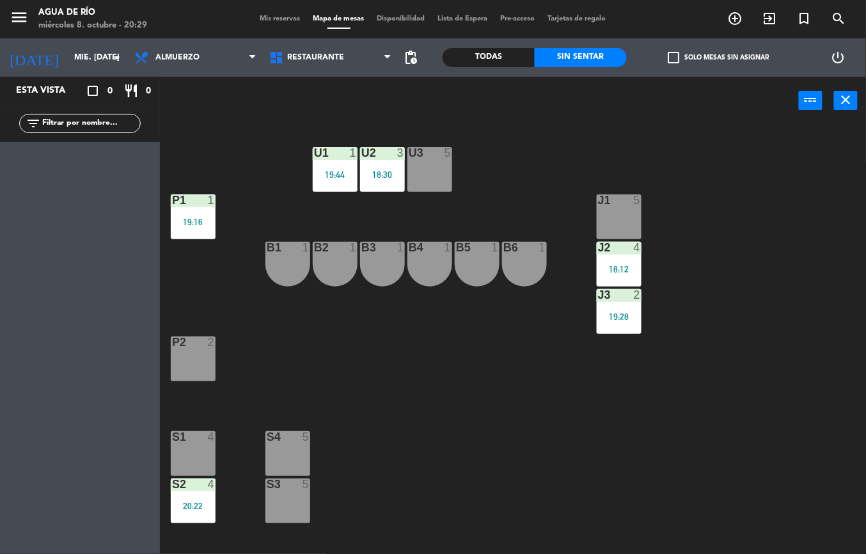
click at [392, 170] on div "18:30" at bounding box center [382, 174] width 45 height 9
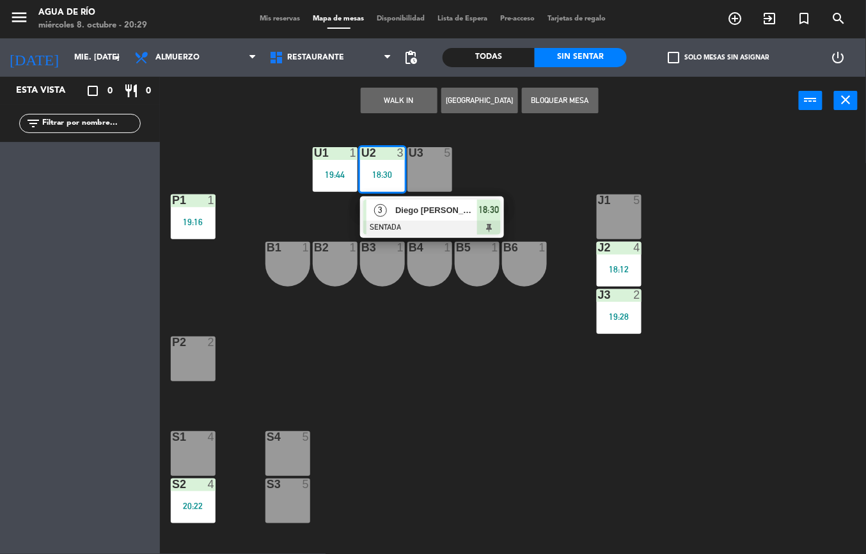
click at [489, 226] on div at bounding box center [432, 228] width 138 height 14
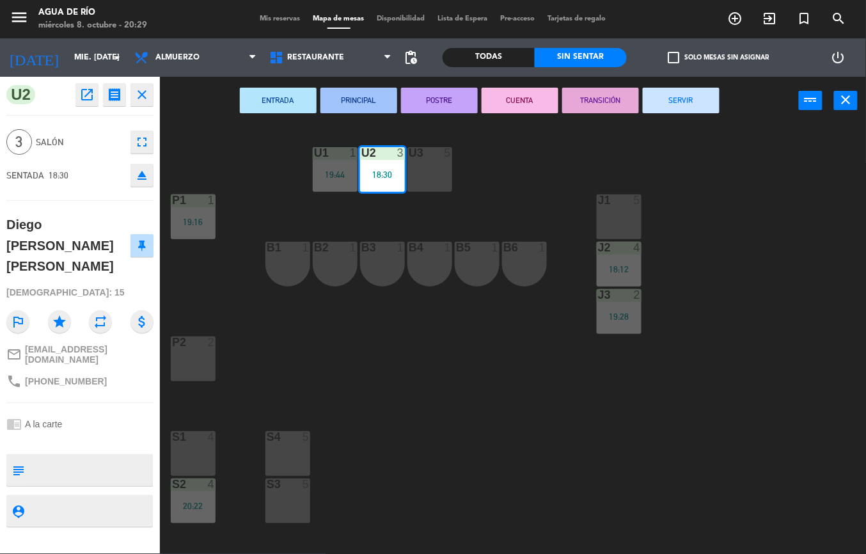
click at [691, 110] on button "SERVIR" at bounding box center [681, 101] width 77 height 26
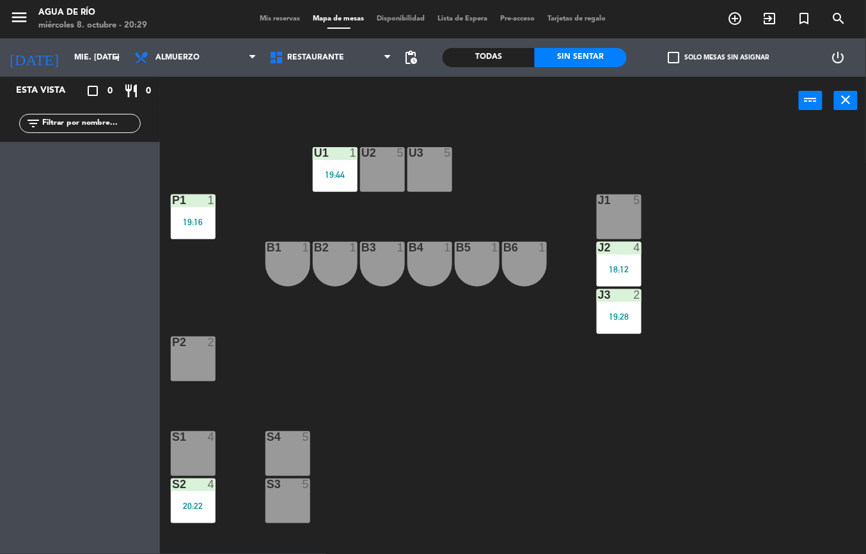
click at [626, 265] on div "18:12" at bounding box center [619, 269] width 45 height 9
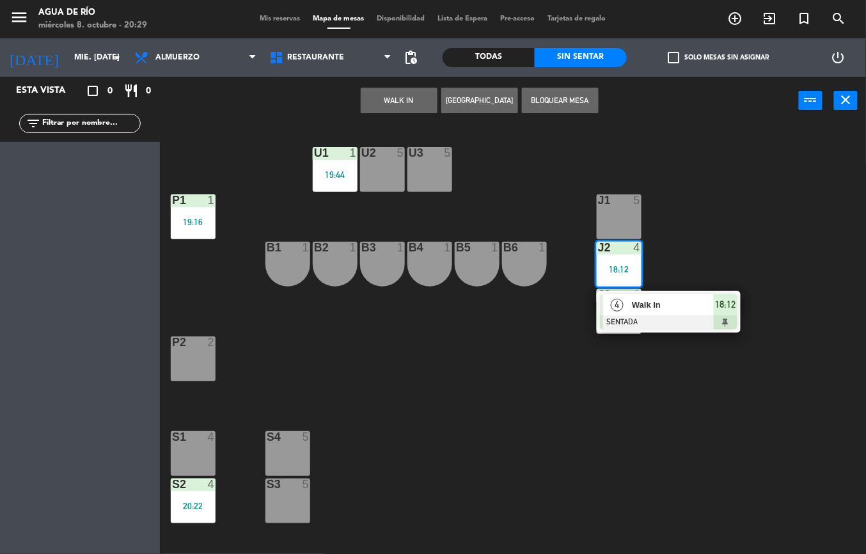
click at [717, 305] on span "18:12" at bounding box center [726, 304] width 20 height 15
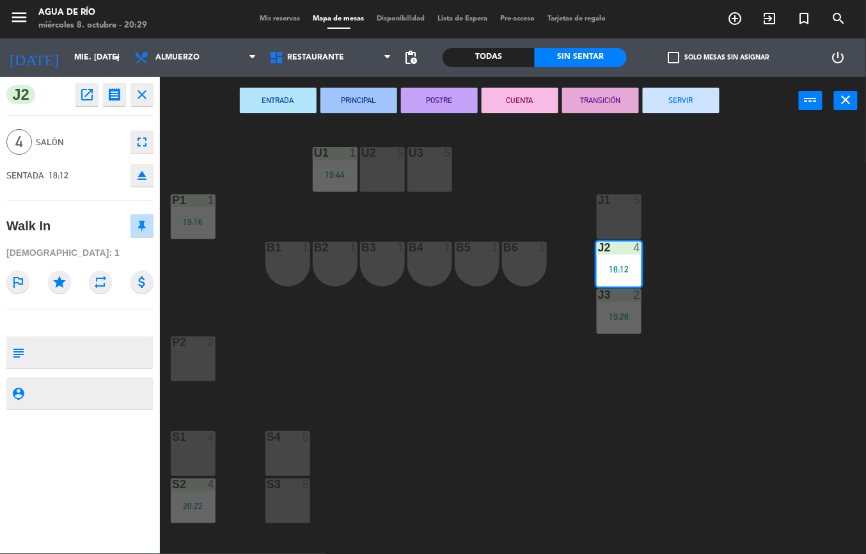
click at [695, 111] on button "SERVIR" at bounding box center [681, 101] width 77 height 26
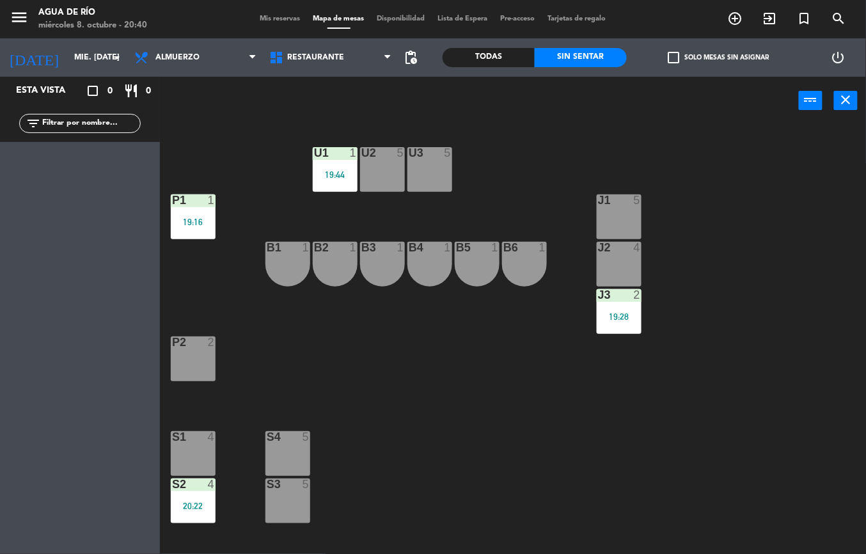
click at [620, 328] on div "J3 2 19:28" at bounding box center [619, 311] width 45 height 45
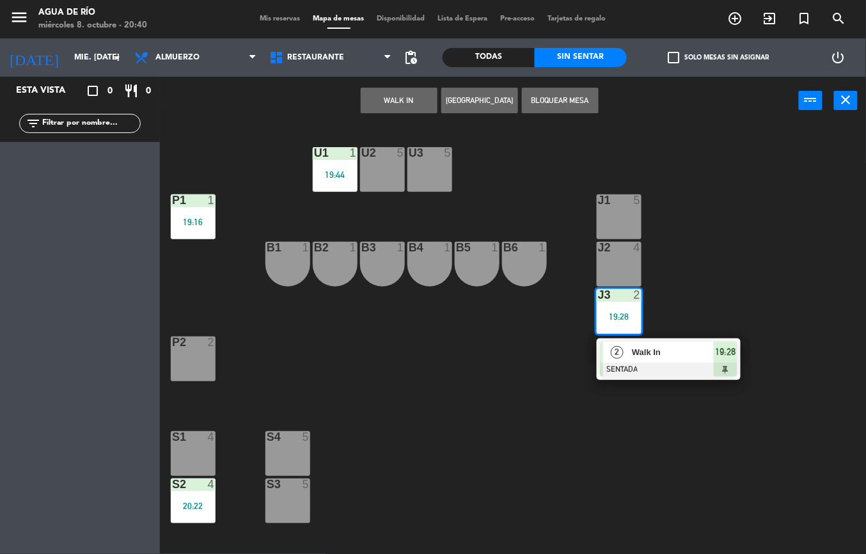
click at [659, 354] on span "Walk In" at bounding box center [673, 351] width 82 height 13
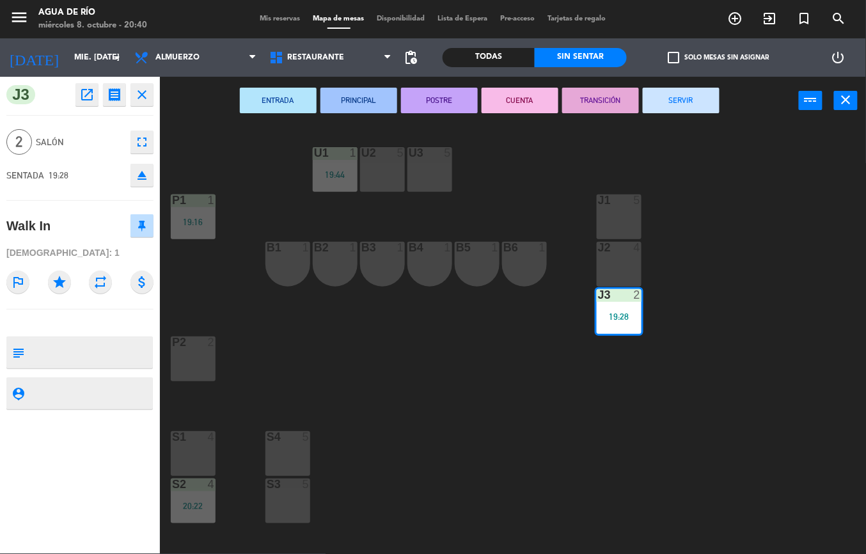
click at [692, 90] on button "SERVIR" at bounding box center [681, 101] width 77 height 26
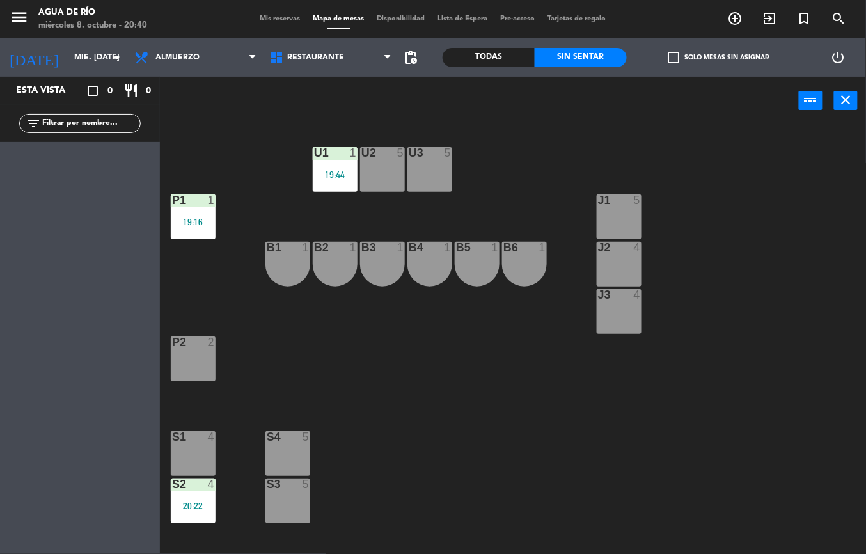
click at [636, 317] on div "J3 4" at bounding box center [619, 311] width 45 height 45
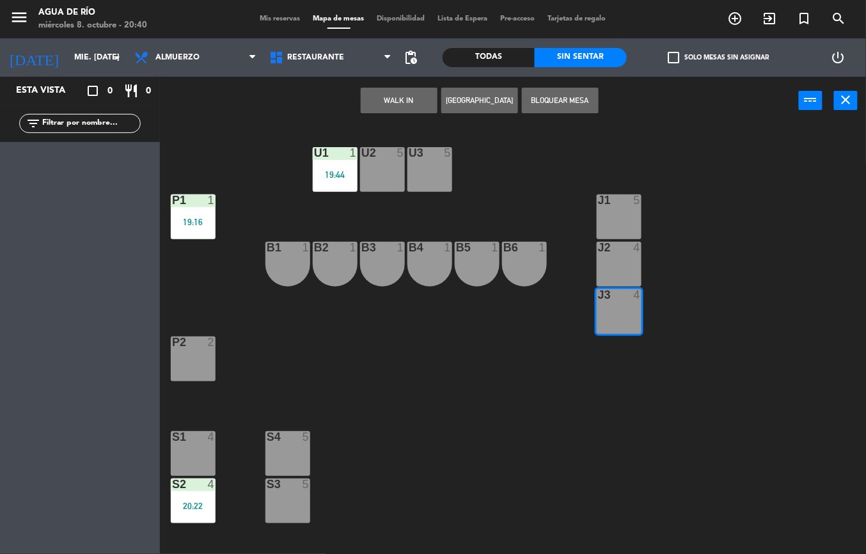
click at [409, 100] on button "WALK IN" at bounding box center [399, 101] width 77 height 26
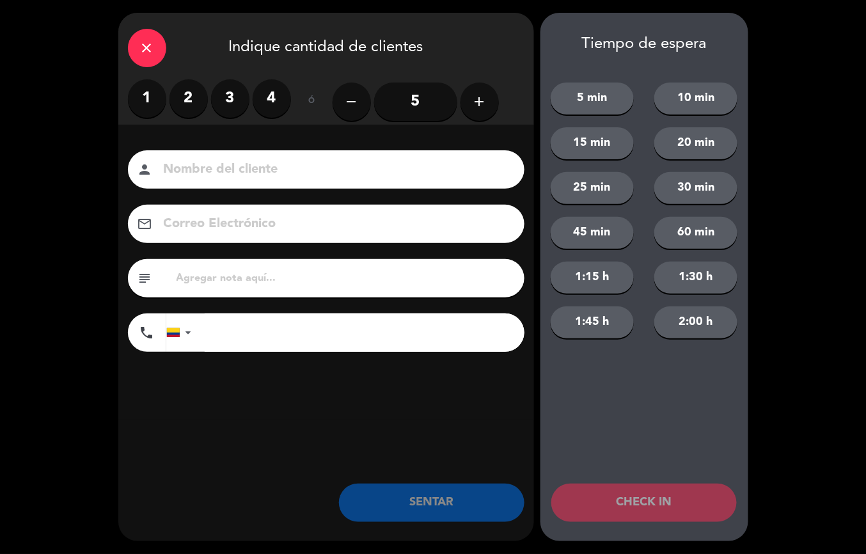
click at [282, 99] on label "4" at bounding box center [272, 98] width 38 height 38
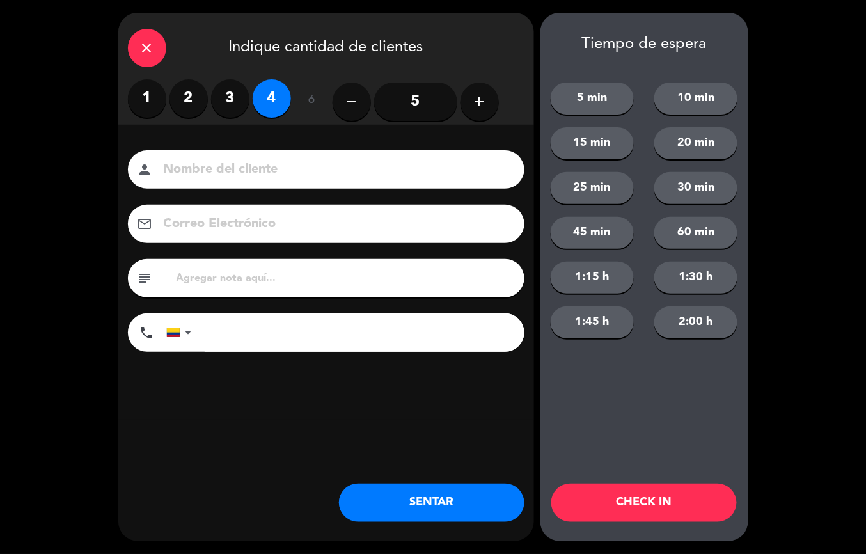
click at [413, 505] on button "SENTAR" at bounding box center [432, 503] width 186 height 38
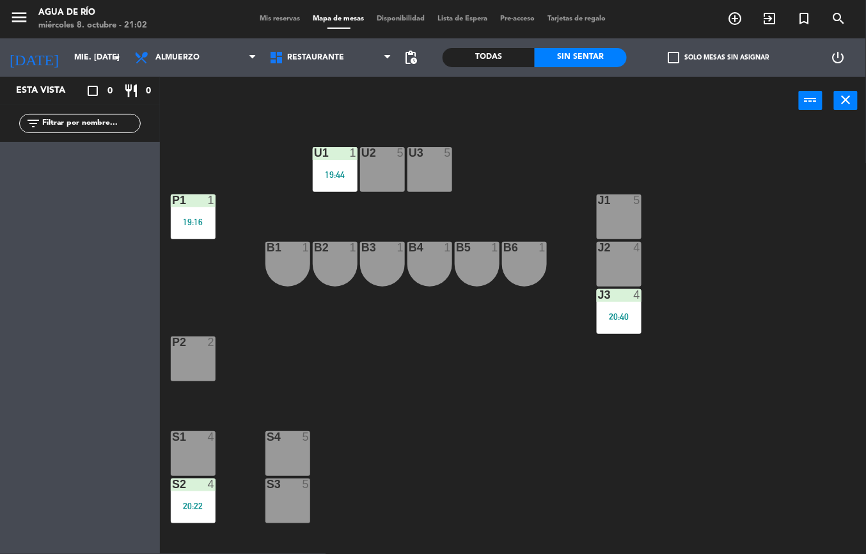
click at [630, 226] on div "J1 5" at bounding box center [619, 216] width 45 height 45
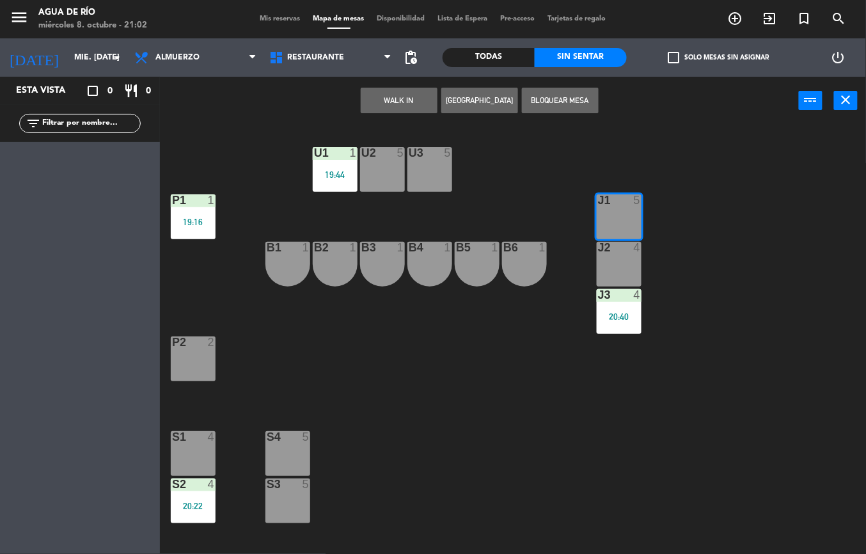
click at [379, 103] on button "WALK IN" at bounding box center [399, 101] width 77 height 26
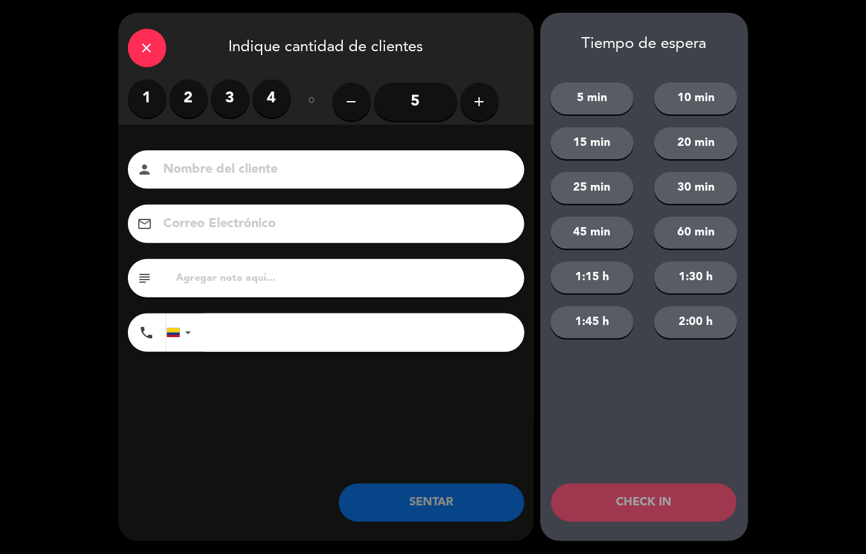
click at [225, 97] on label "3" at bounding box center [230, 98] width 38 height 38
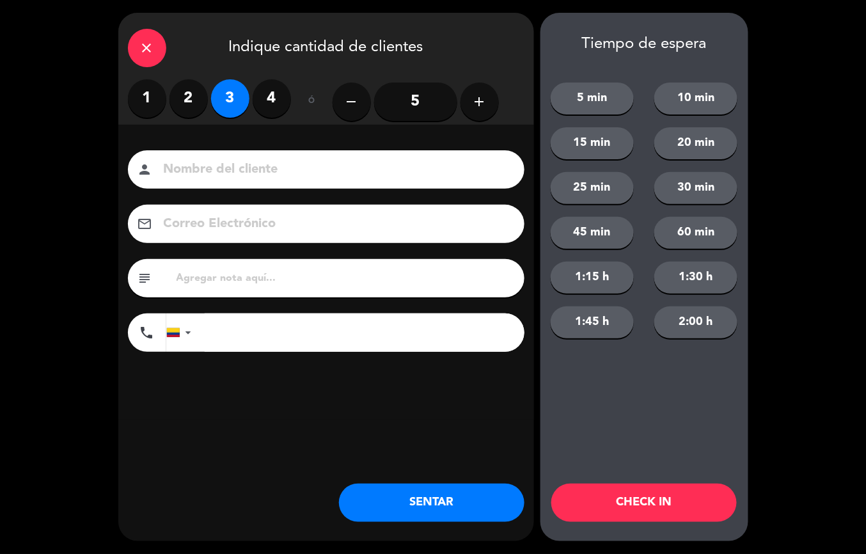
click at [484, 499] on button "SENTAR" at bounding box center [432, 503] width 186 height 38
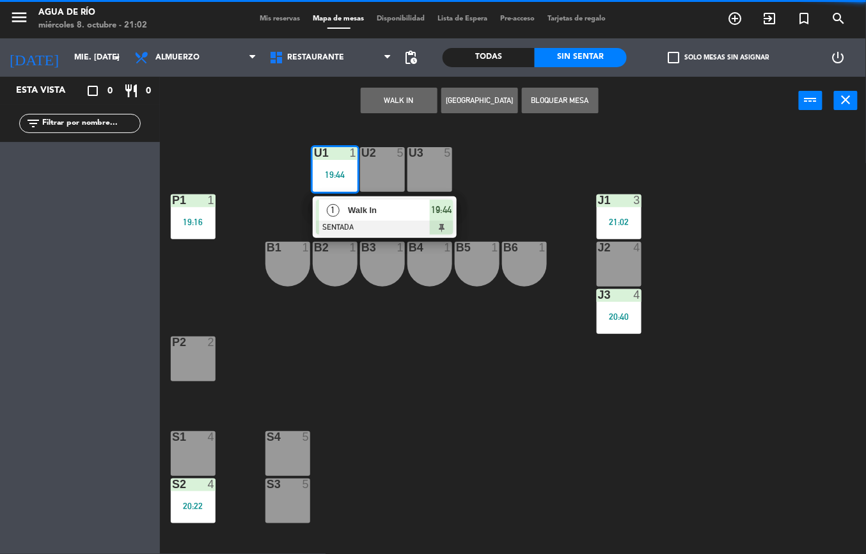
click at [388, 221] on div at bounding box center [385, 228] width 138 height 14
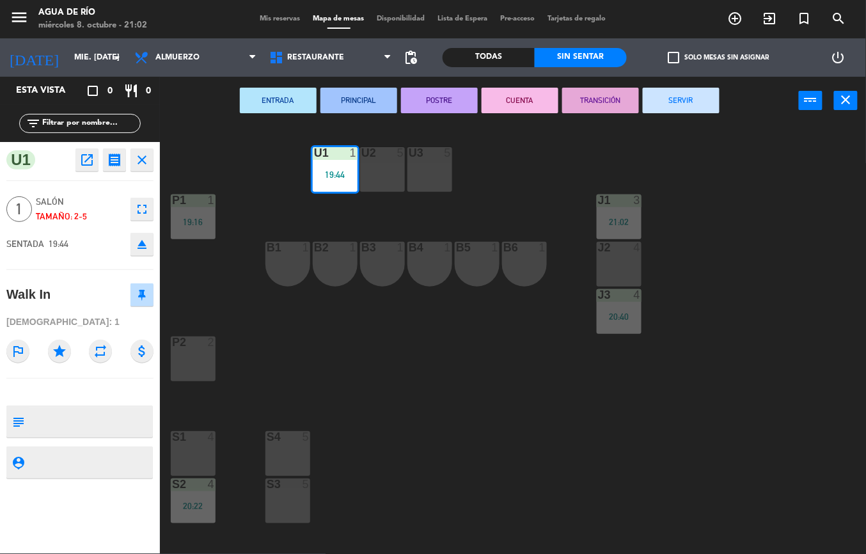
click at [653, 107] on button "SERVIR" at bounding box center [681, 101] width 77 height 26
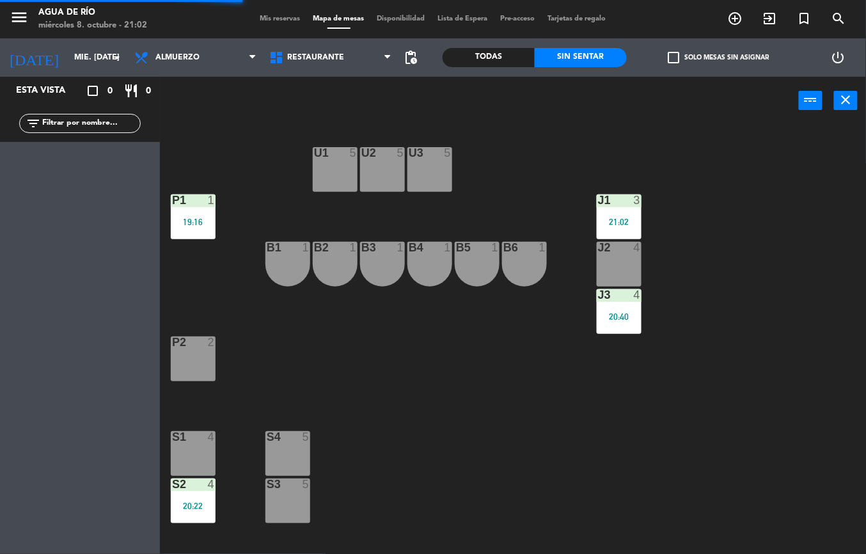
click at [182, 218] on div "19:16" at bounding box center [193, 222] width 45 height 9
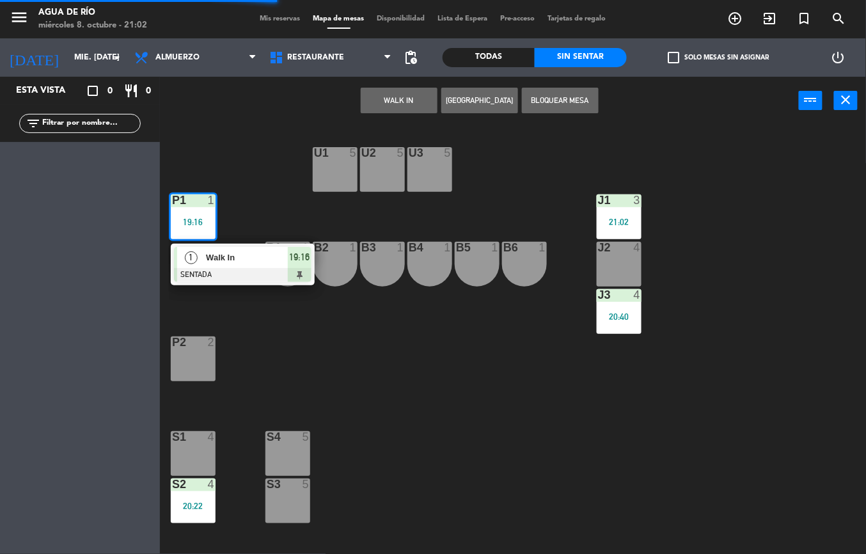
click at [243, 279] on div at bounding box center [243, 275] width 138 height 14
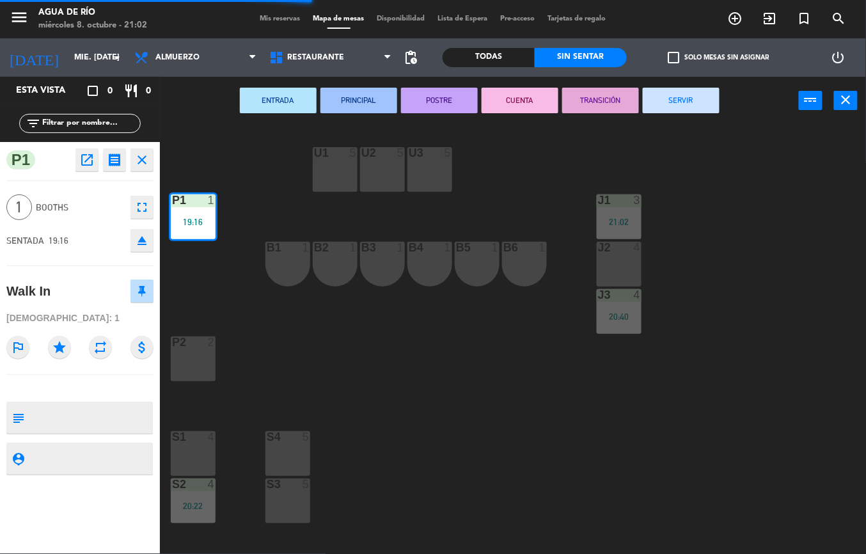
click at [661, 106] on button "SERVIR" at bounding box center [681, 101] width 77 height 26
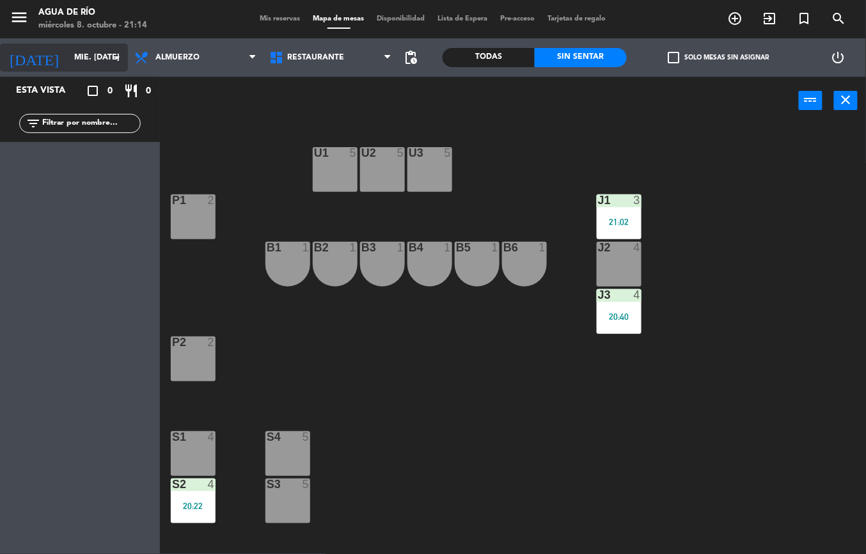
click at [83, 57] on input "mié. [DATE]" at bounding box center [122, 58] width 108 height 22
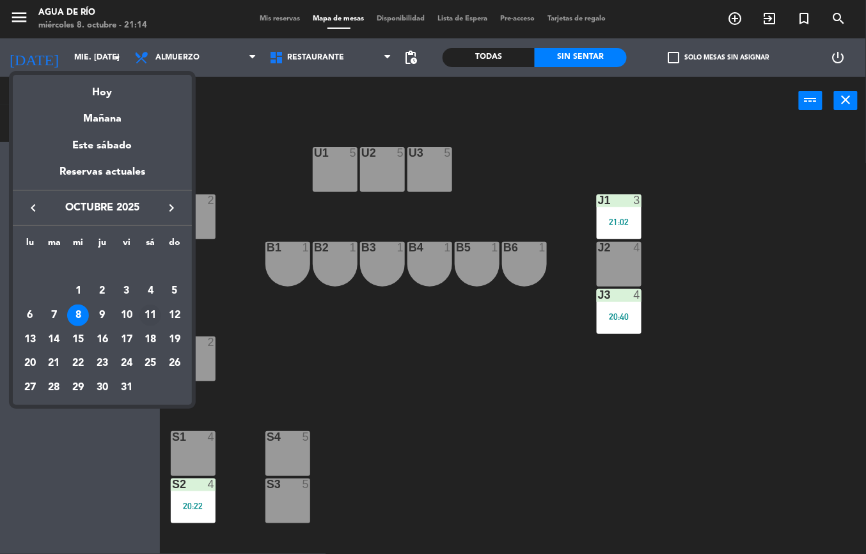
click at [151, 315] on div "11" at bounding box center [150, 316] width 22 height 22
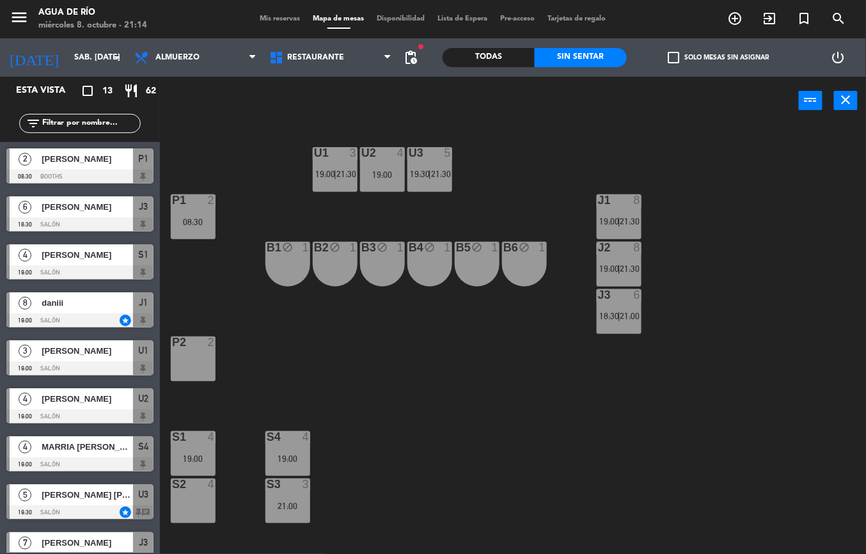
click at [412, 57] on span "pending_actions" at bounding box center [410, 57] width 15 height 15
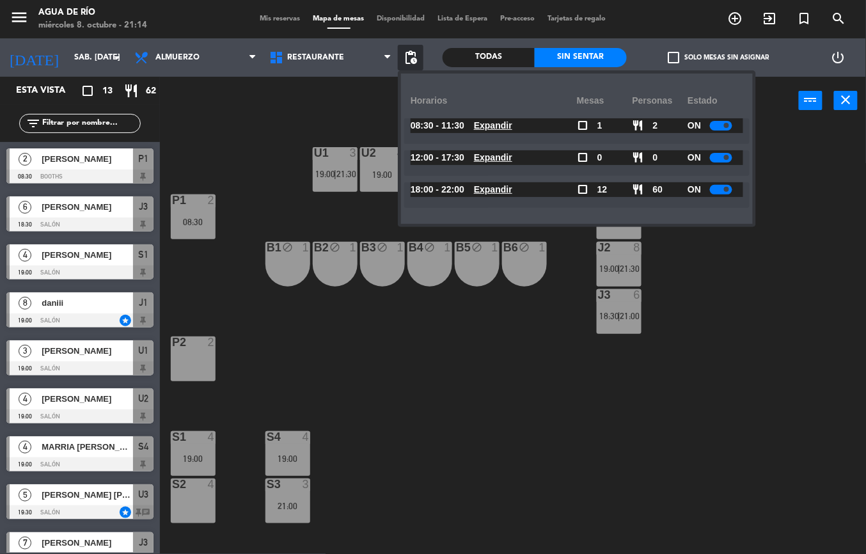
click at [505, 157] on u "Expandir" at bounding box center [493, 157] width 38 height 10
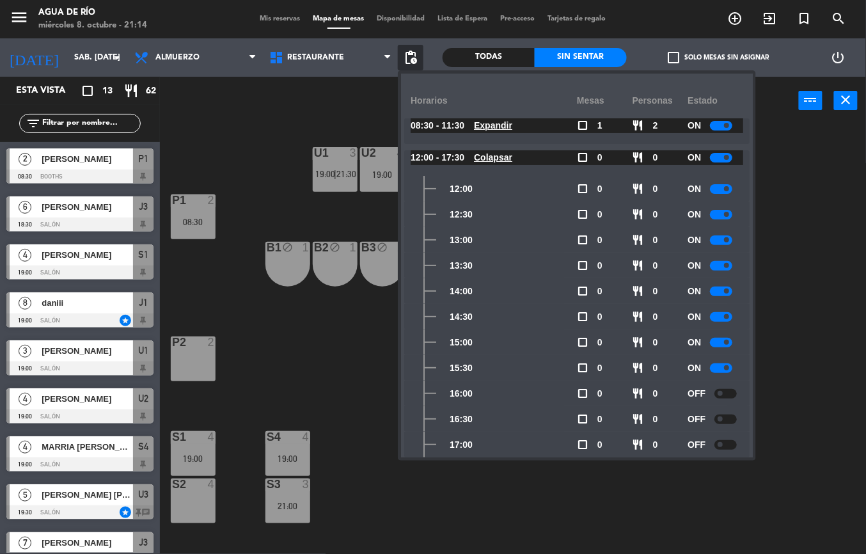
click at [683, 491] on div "U1 3 19:00 | 21:30 U2 4 19:00 U3 5 19:30 | 21:30 J1 8 19:00 | 21:30 P1 2 08:30 …" at bounding box center [517, 339] width 697 height 429
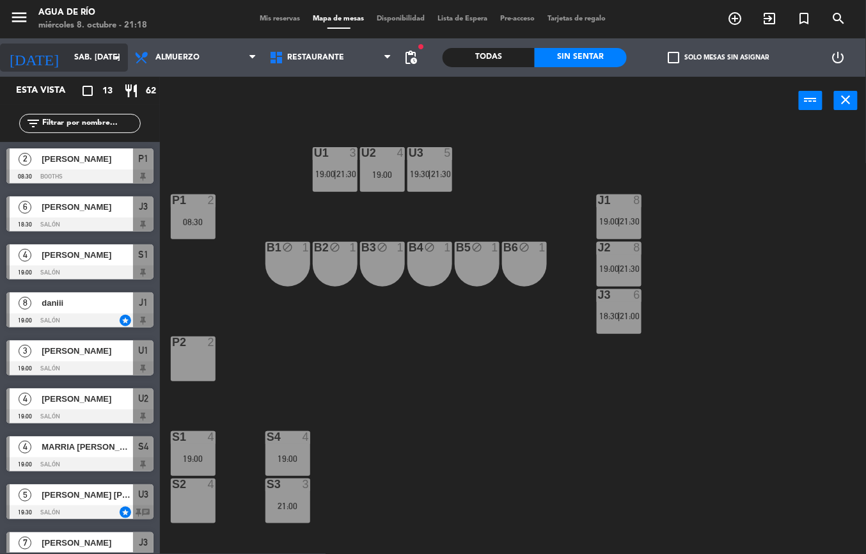
click at [107, 57] on input "sáb. [DATE]" at bounding box center [122, 58] width 108 height 22
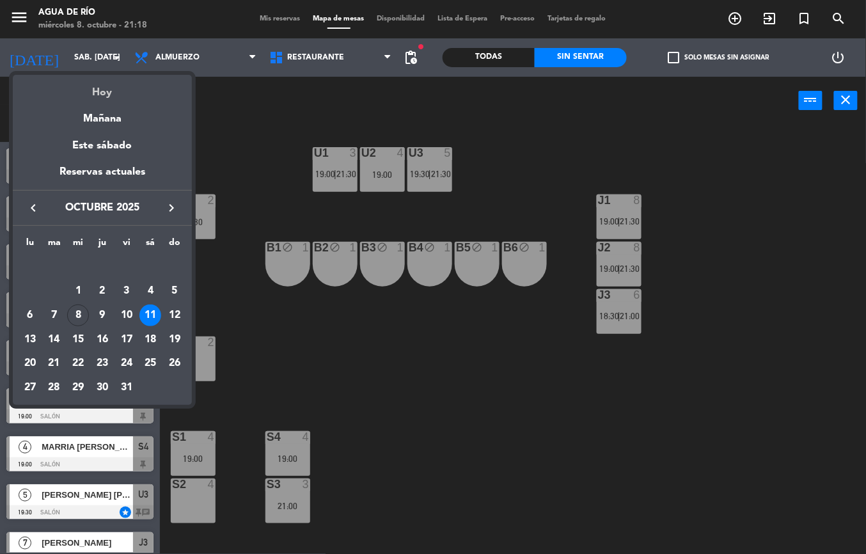
click at [132, 93] on div "Hoy" at bounding box center [102, 88] width 179 height 26
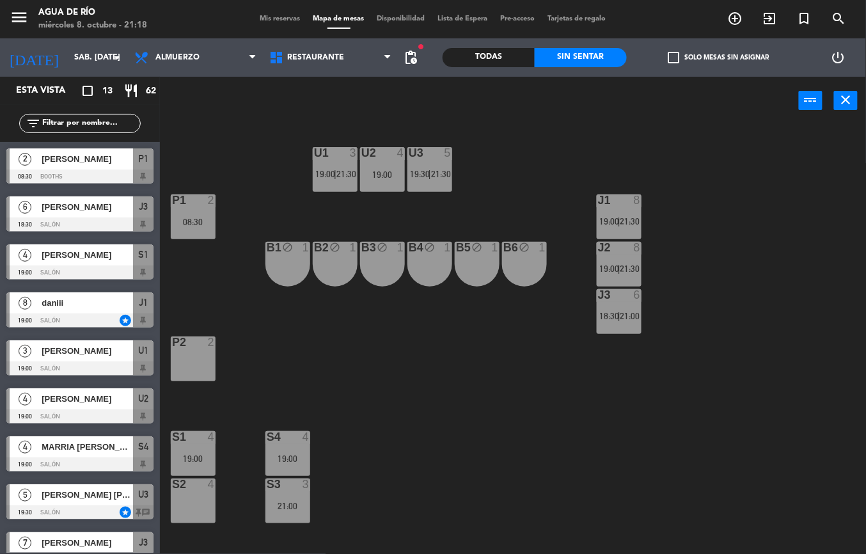
type input "mié. [DATE]"
